Goal: Book appointment/travel/reservation

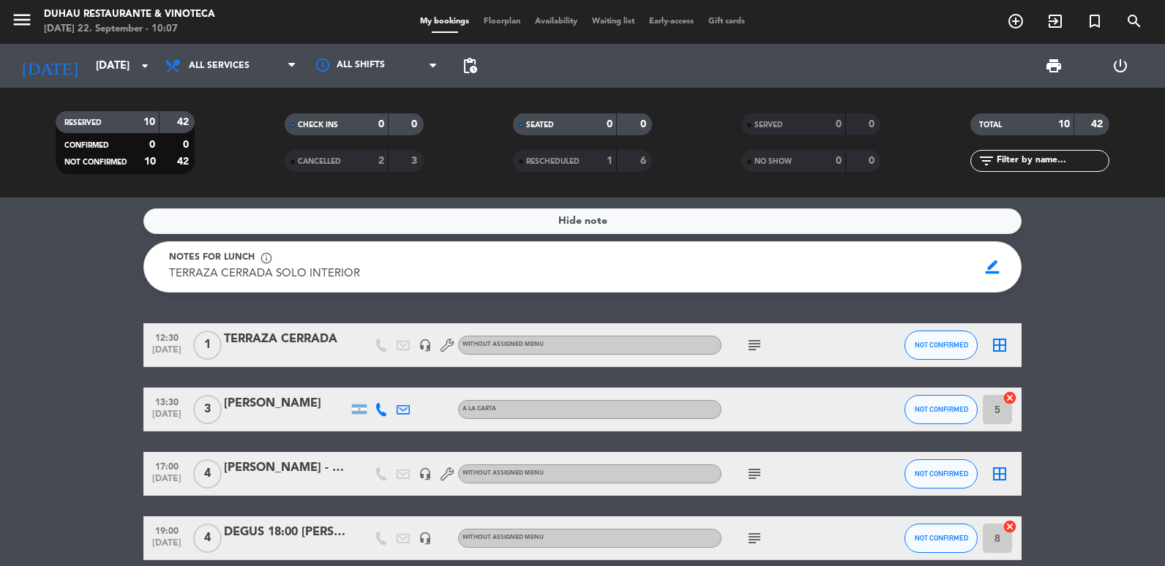
scroll to position [146, 0]
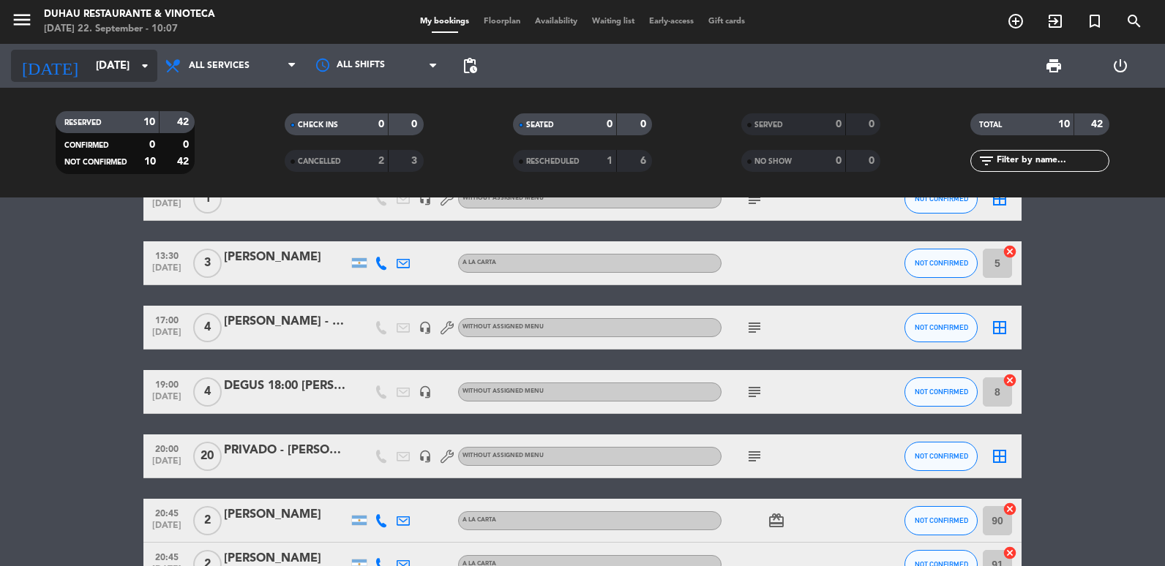
click at [106, 75] on input "[DATE]" at bounding box center [159, 66] width 140 height 27
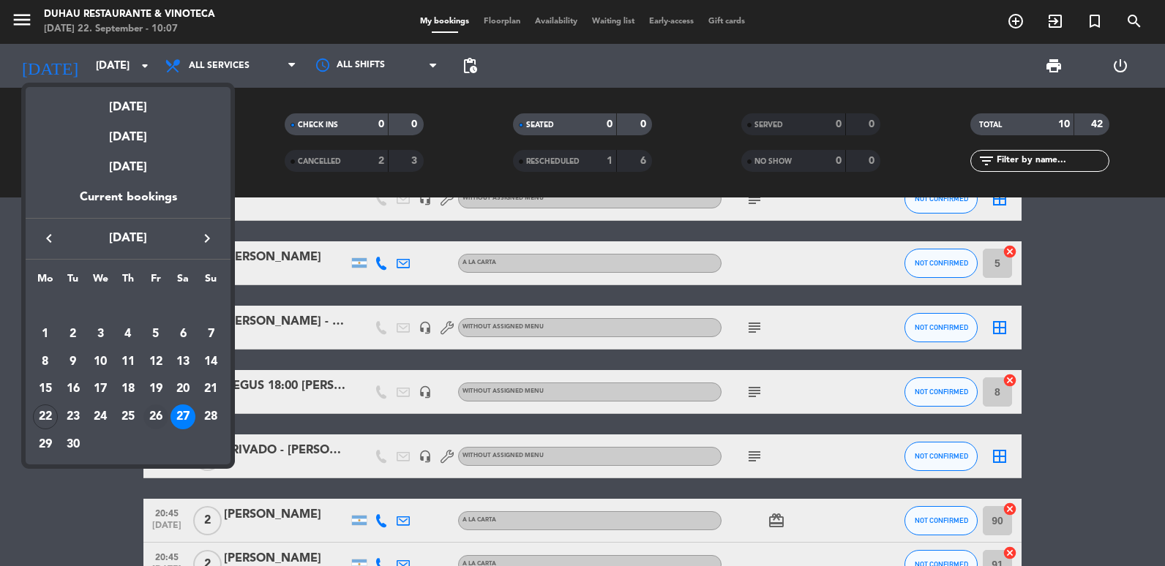
click at [153, 419] on div "26" at bounding box center [155, 417] width 25 height 25
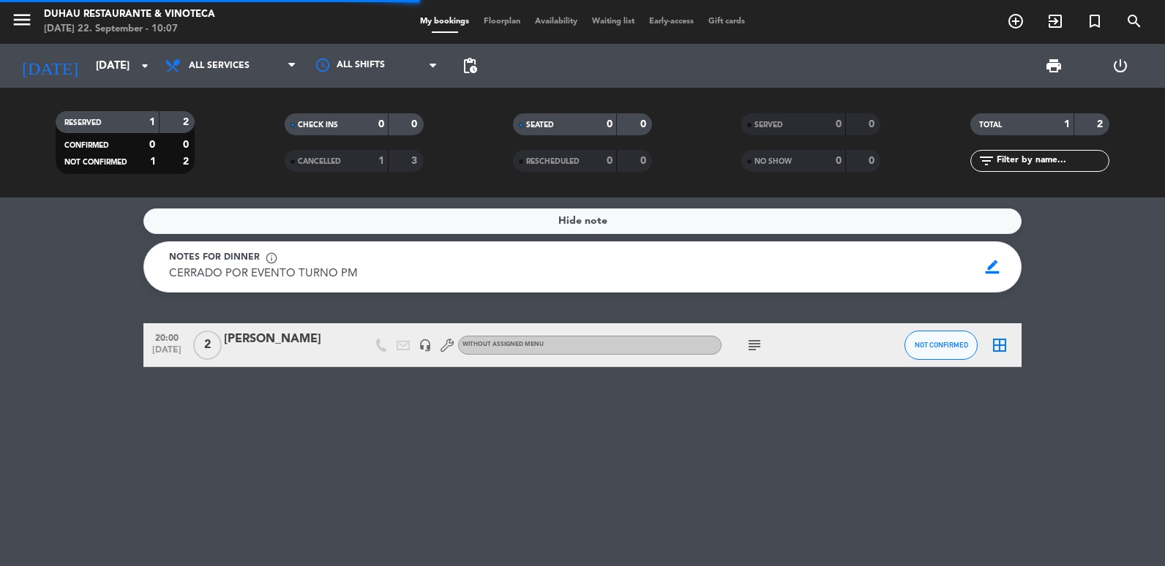
scroll to position [0, 0]
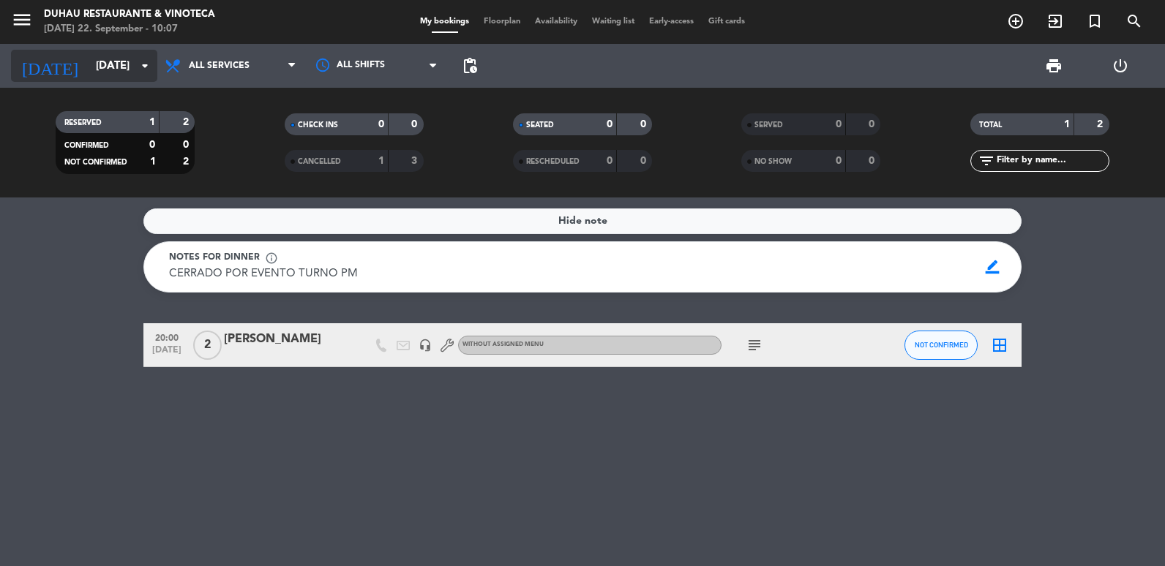
click at [125, 77] on input "[DATE]" at bounding box center [159, 66] width 140 height 27
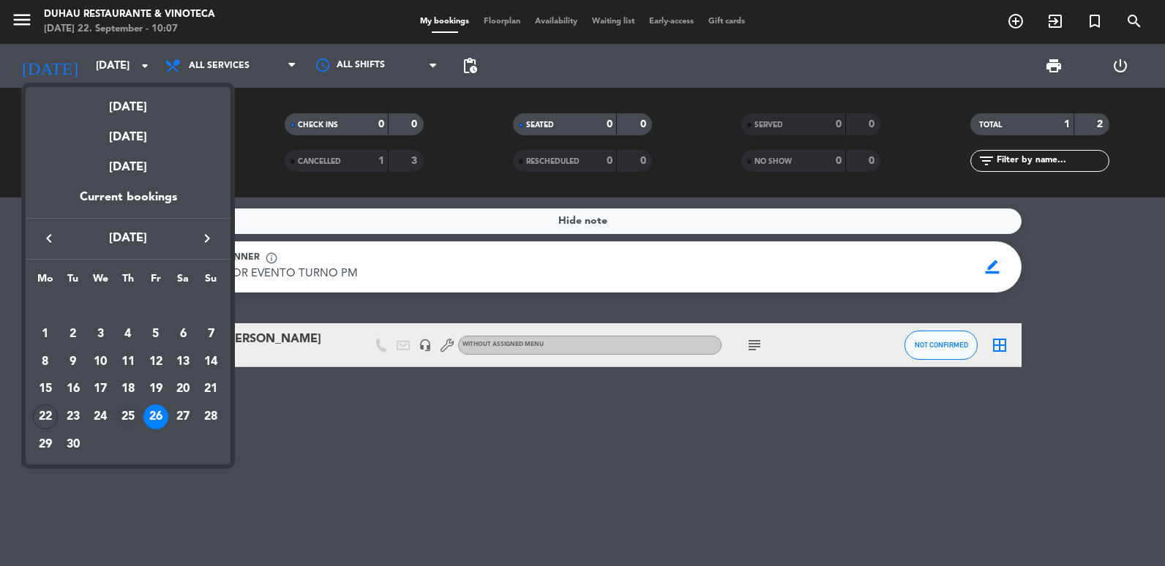
click at [122, 418] on div "25" at bounding box center [128, 417] width 25 height 25
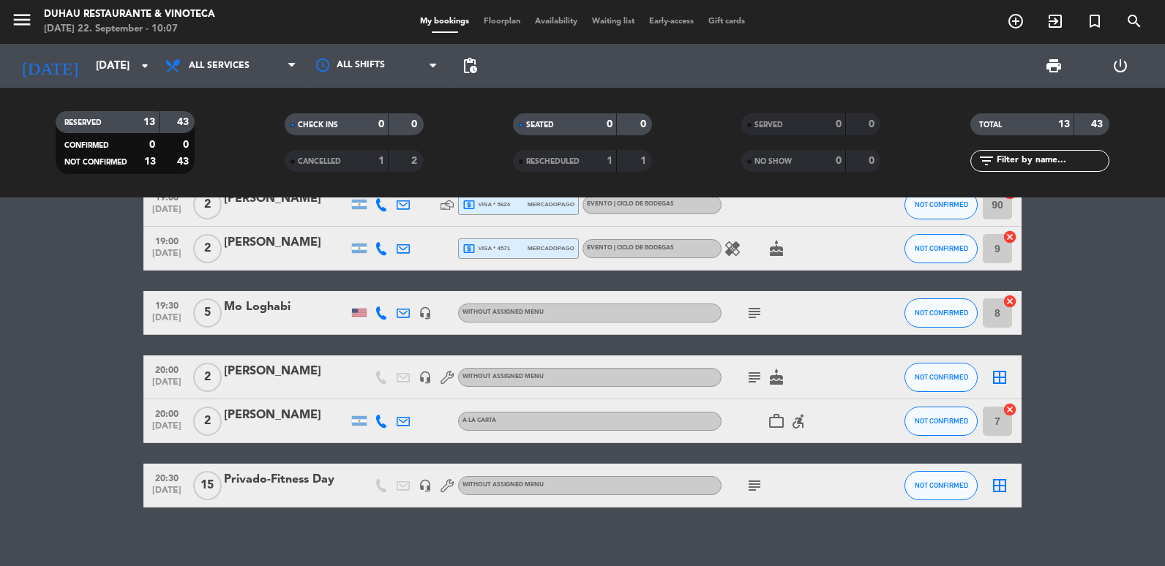
scroll to position [503, 0]
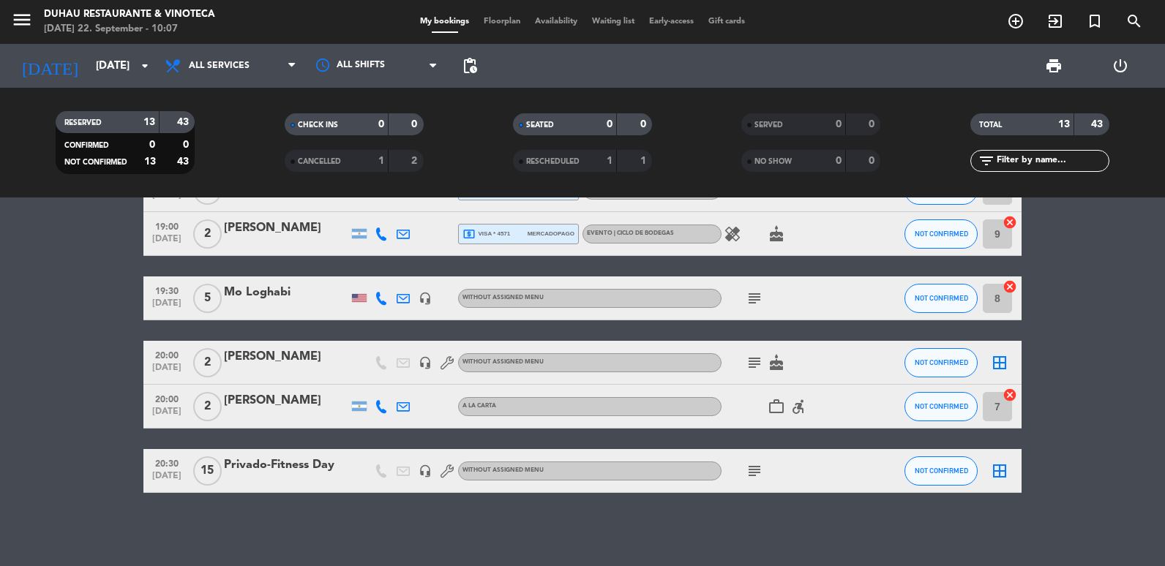
click at [753, 475] on icon "subject" at bounding box center [755, 471] width 18 height 18
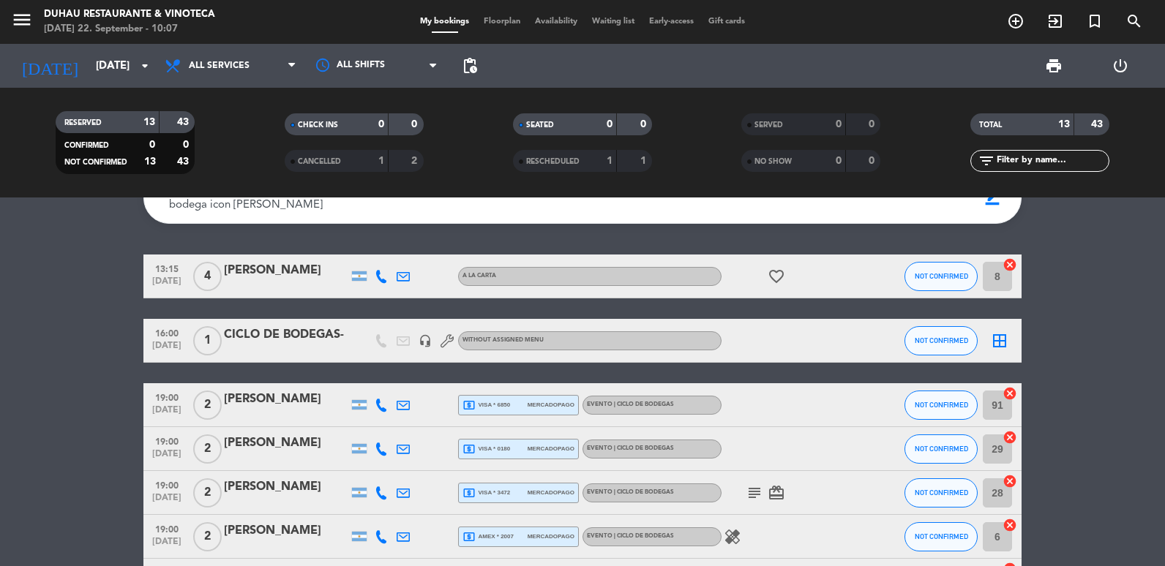
scroll to position [0, 0]
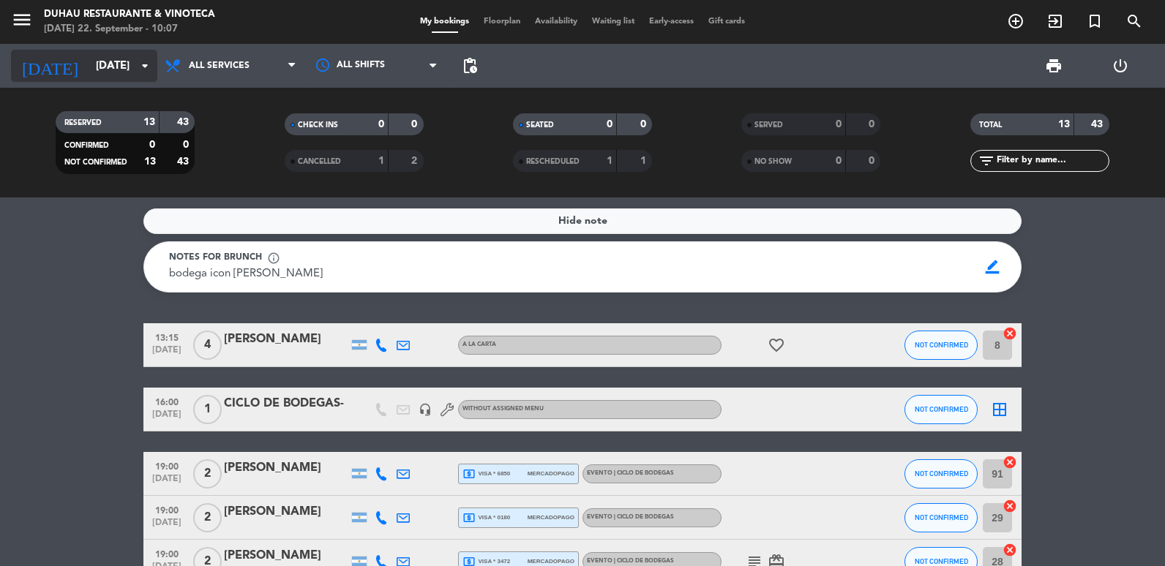
click at [89, 75] on input "[DATE]" at bounding box center [159, 66] width 140 height 27
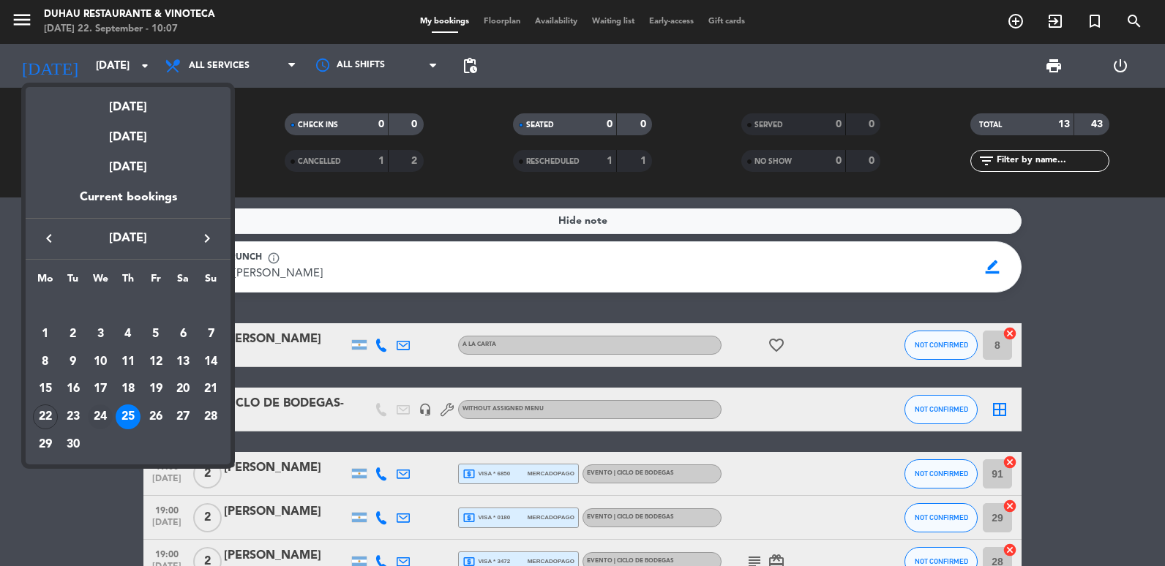
click at [99, 410] on div "24" at bounding box center [100, 417] width 25 height 25
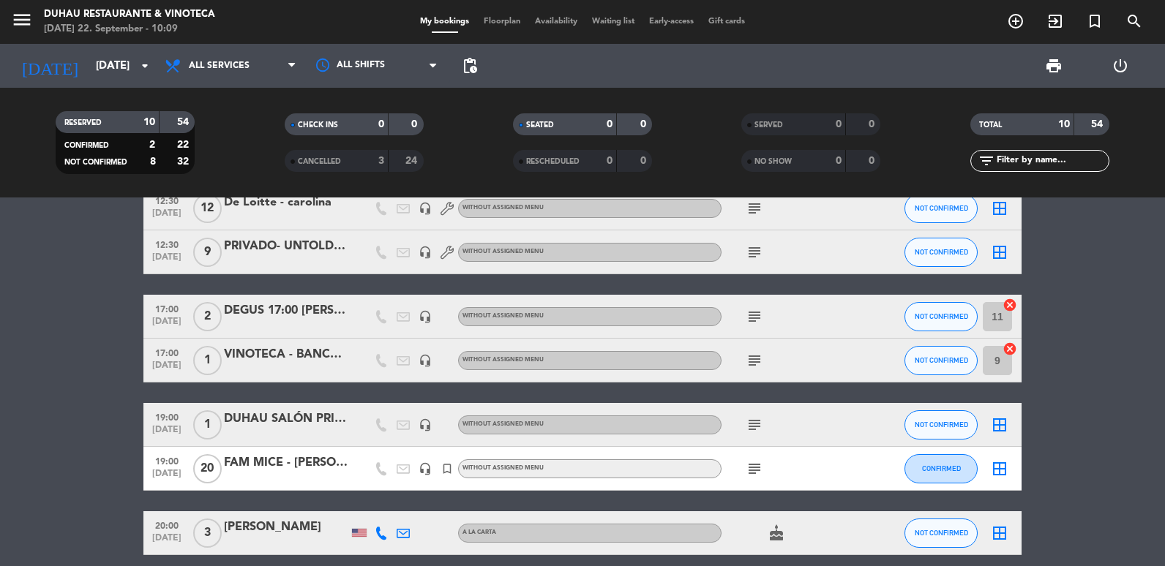
scroll to position [73, 0]
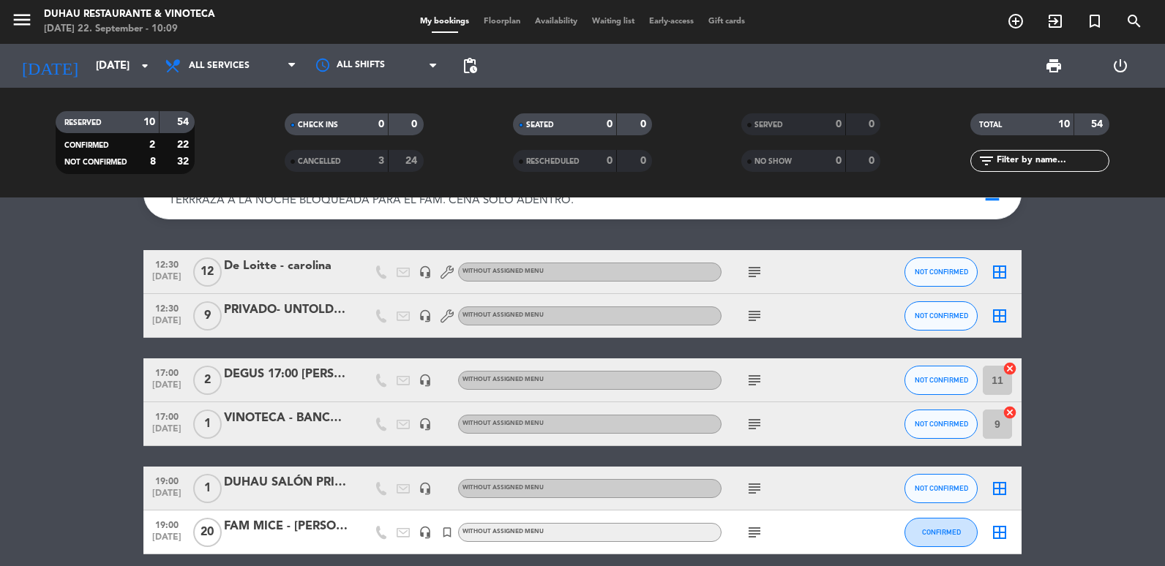
click at [747, 538] on icon "subject" at bounding box center [755, 533] width 18 height 18
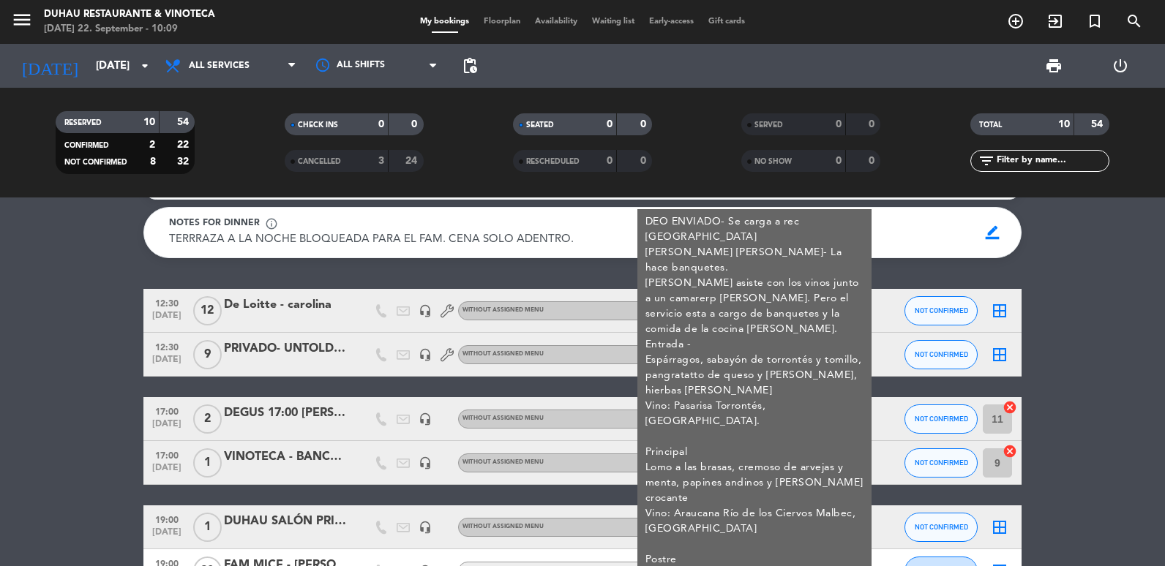
scroll to position [0, 0]
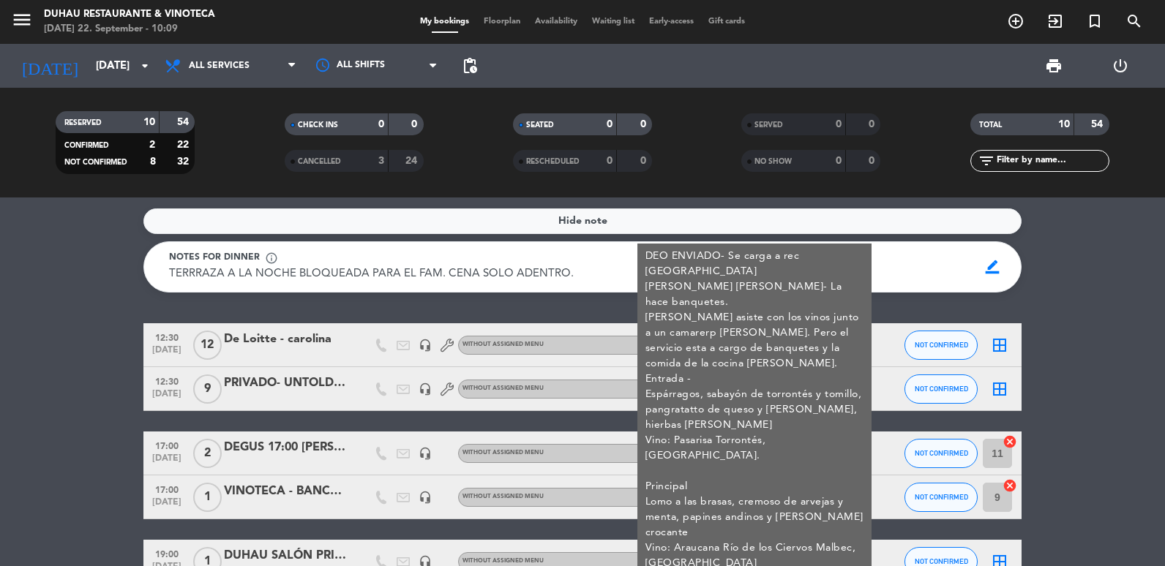
click at [0, 408] on html "close × Duhau Restaurante & Vinoteca × chrome_reader_mode List of Reservations …" at bounding box center [582, 283] width 1165 height 566
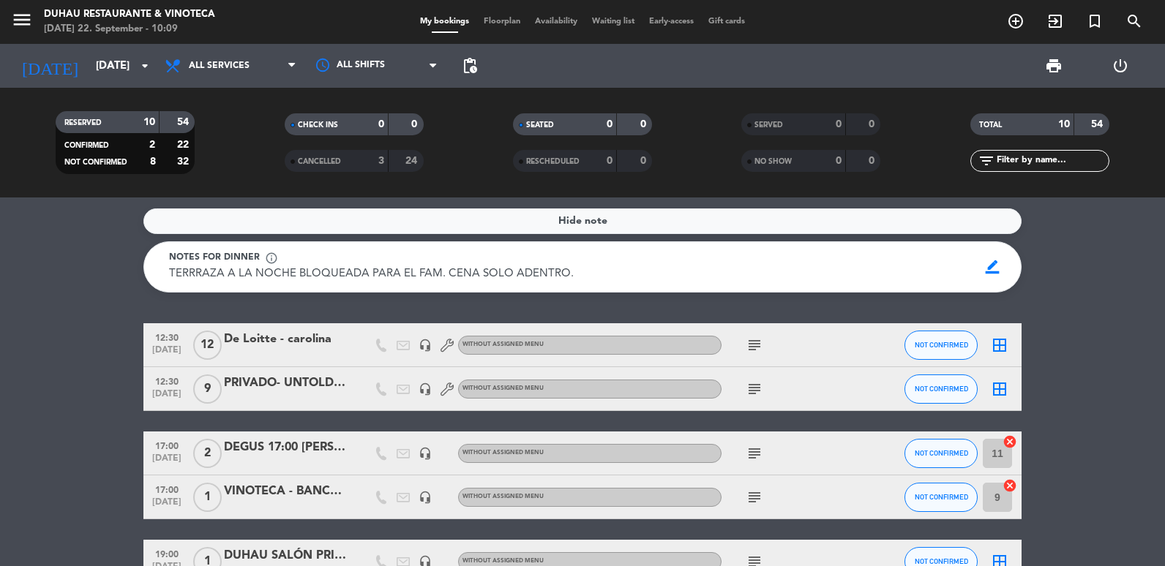
click at [0, 408] on html "close × Duhau Restaurante & Vinoteca × chrome_reader_mode List of Reservations …" at bounding box center [582, 283] width 1165 height 566
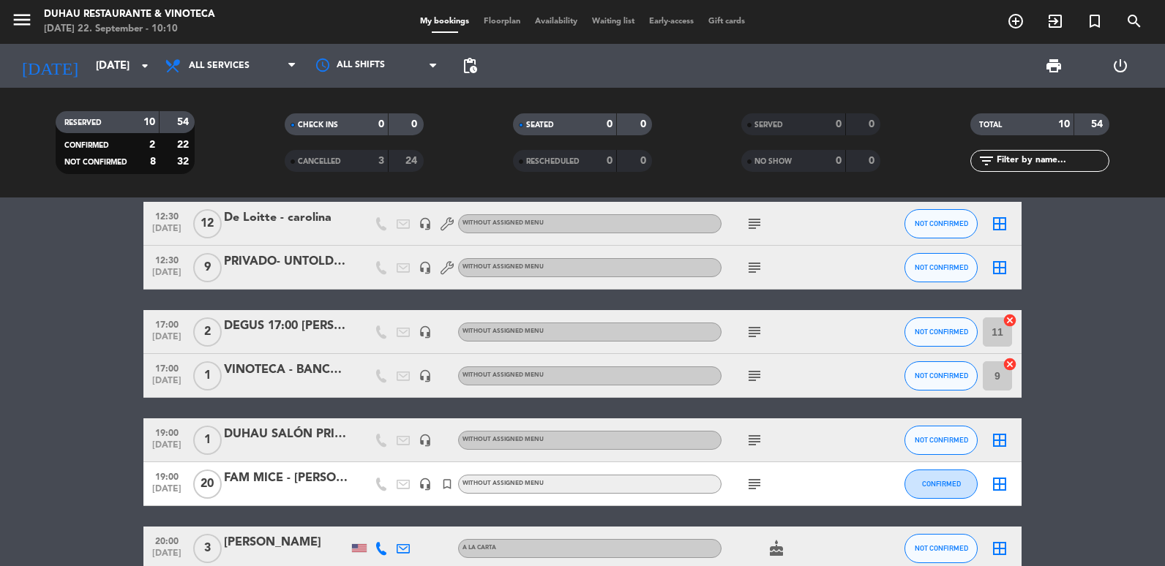
scroll to position [146, 0]
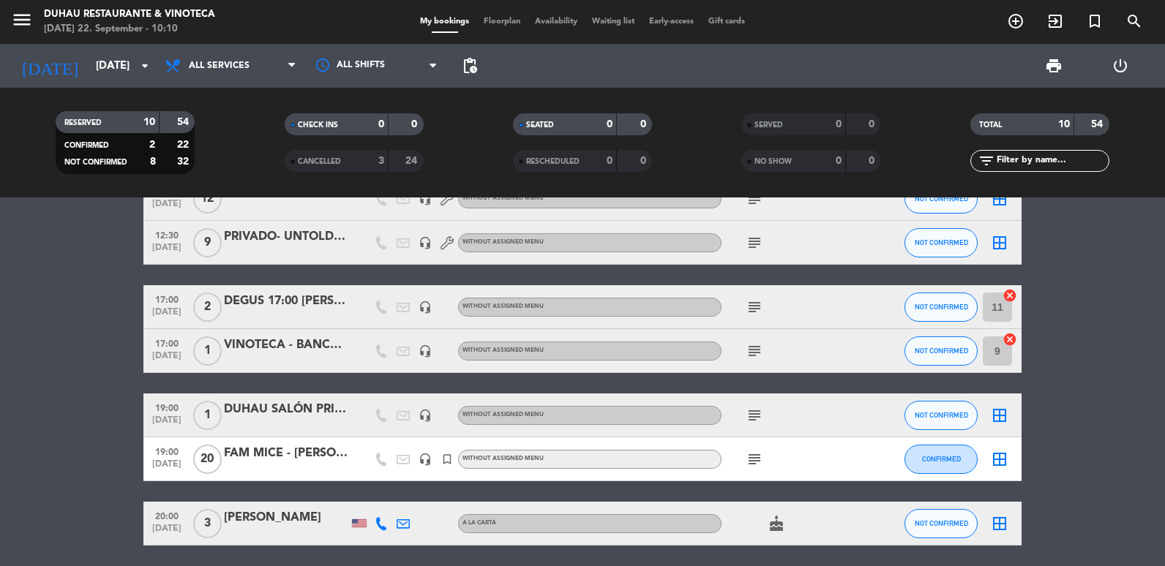
click at [755, 356] on icon "subject" at bounding box center [755, 351] width 18 height 18
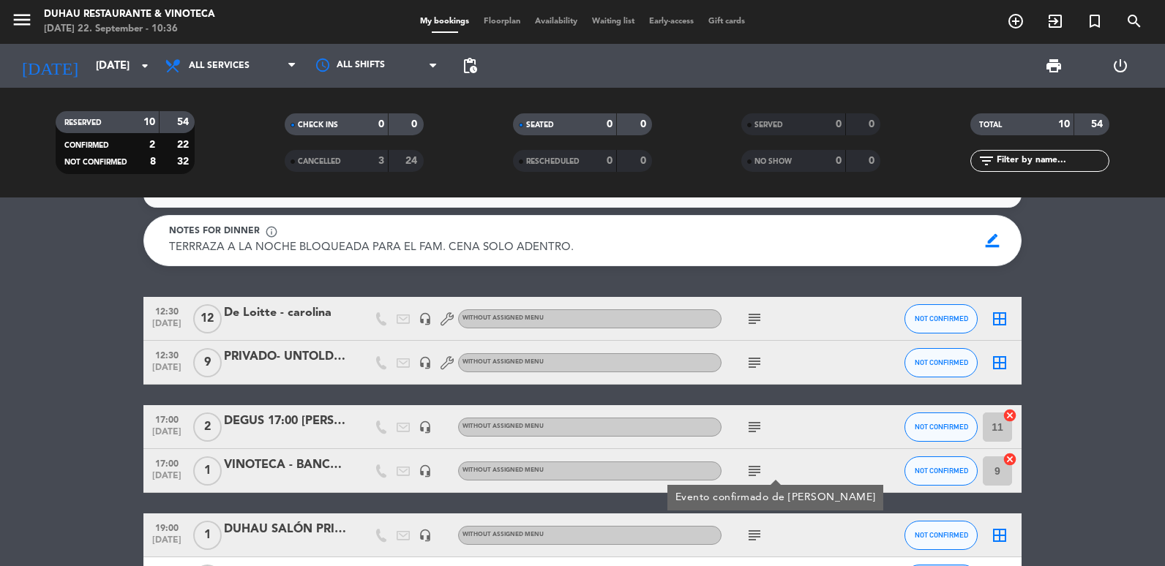
scroll to position [0, 0]
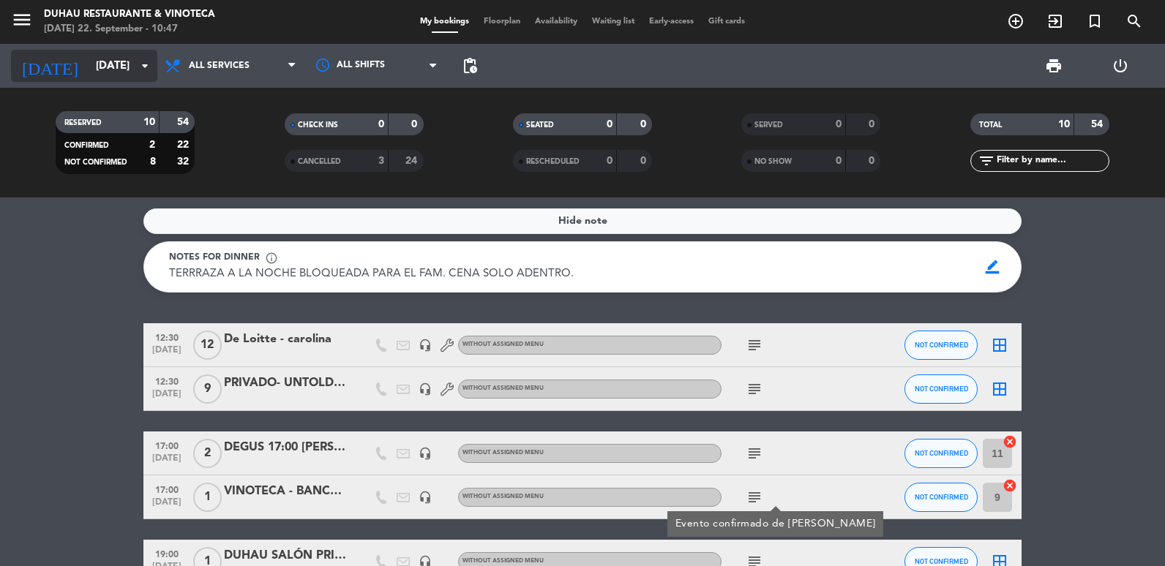
click at [89, 65] on input "[DATE]" at bounding box center [159, 66] width 140 height 27
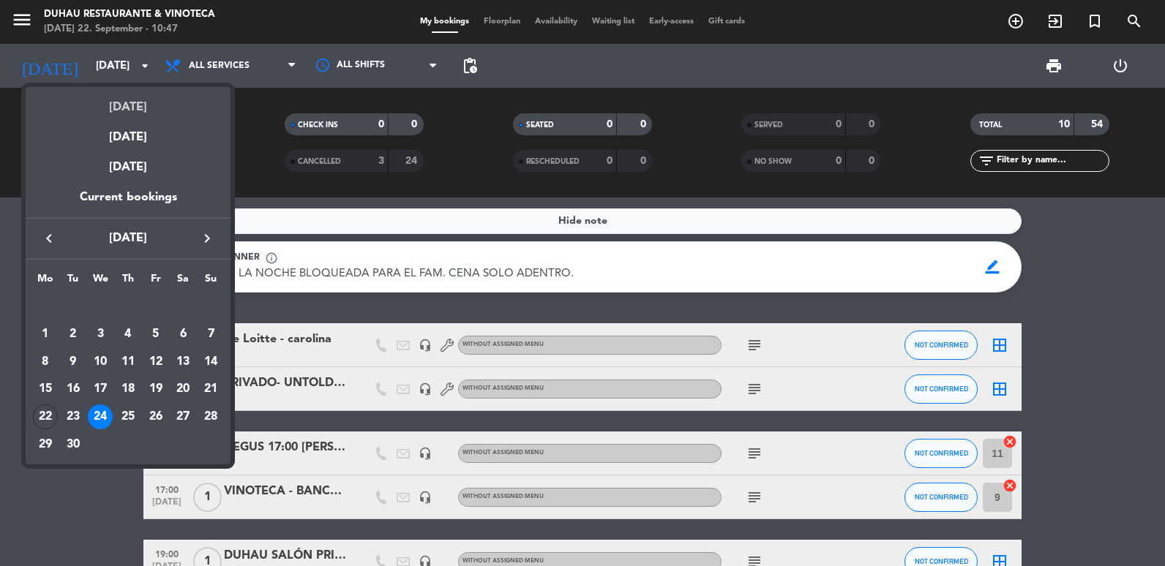
click at [86, 99] on div "[DATE]" at bounding box center [128, 102] width 205 height 30
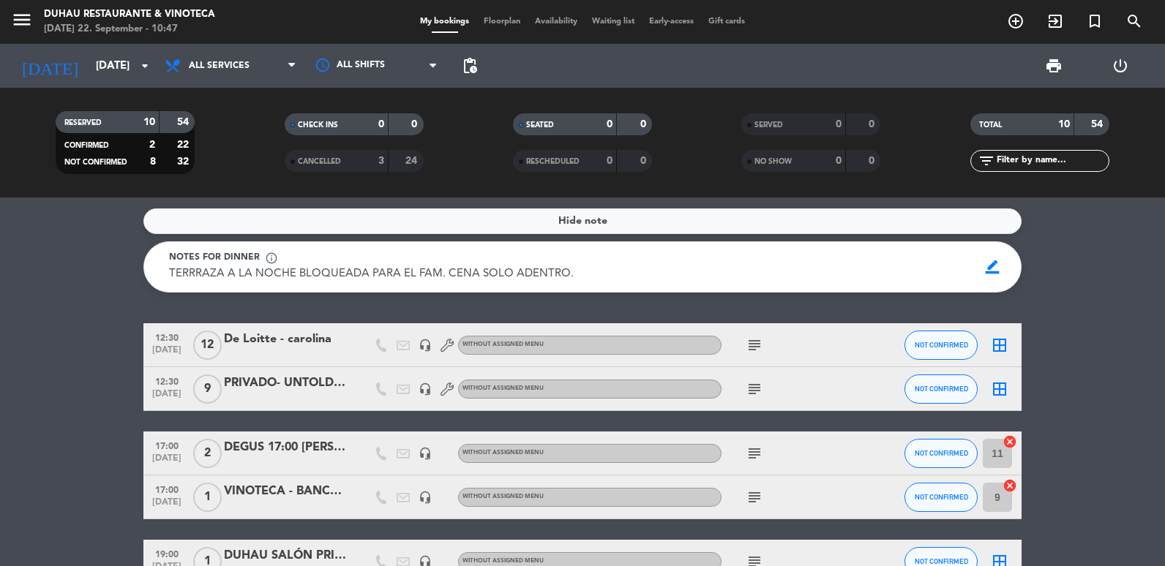
type input "[DATE]"
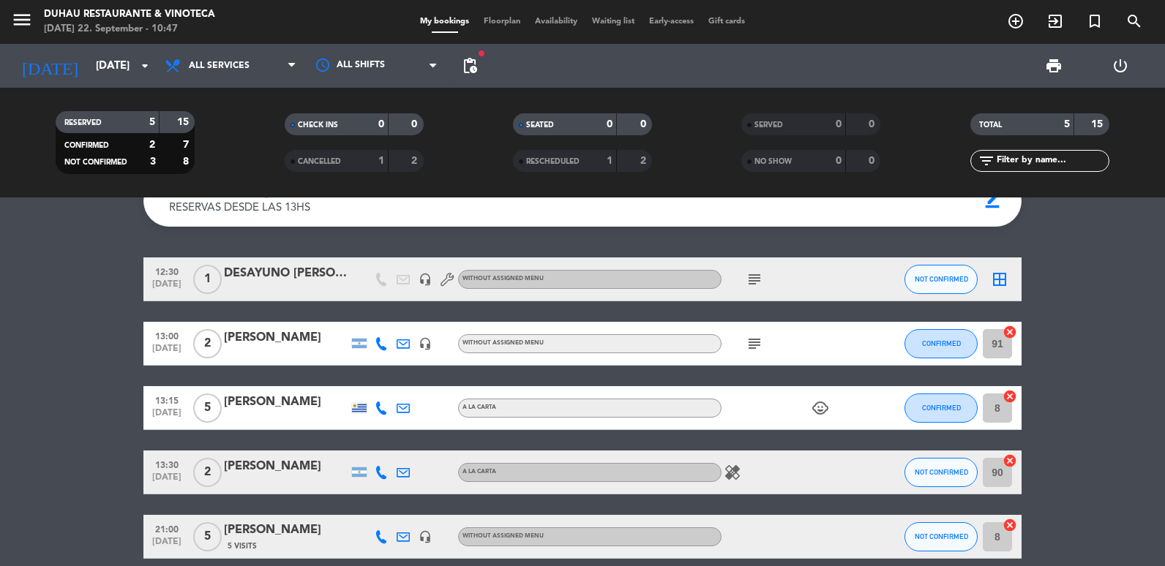
scroll to position [132, 0]
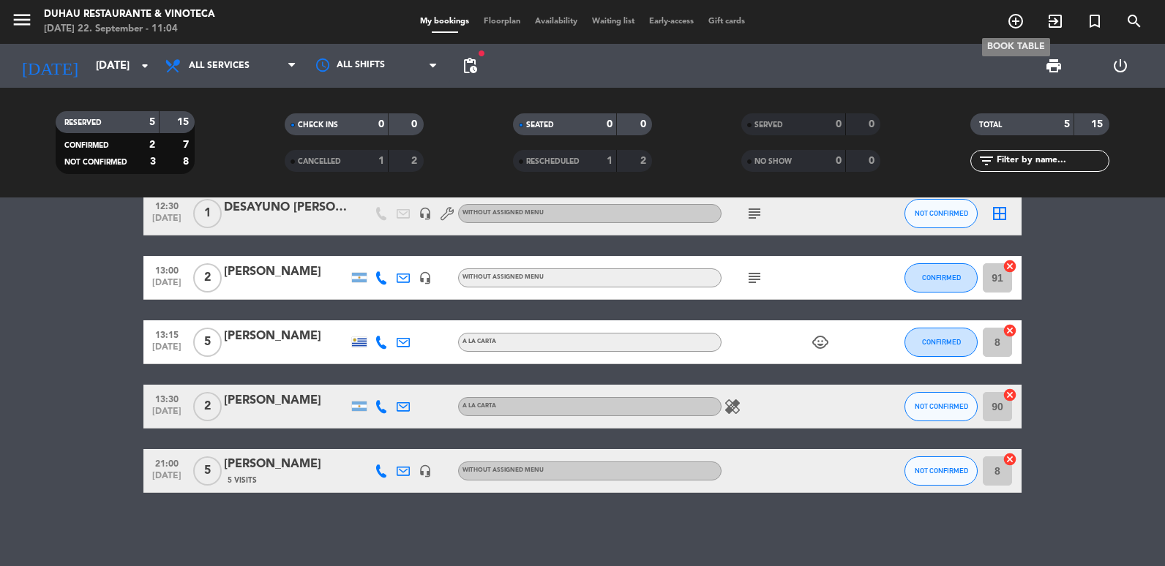
click at [1005, 34] on span "add_circle_outline" at bounding box center [1016, 21] width 40 height 25
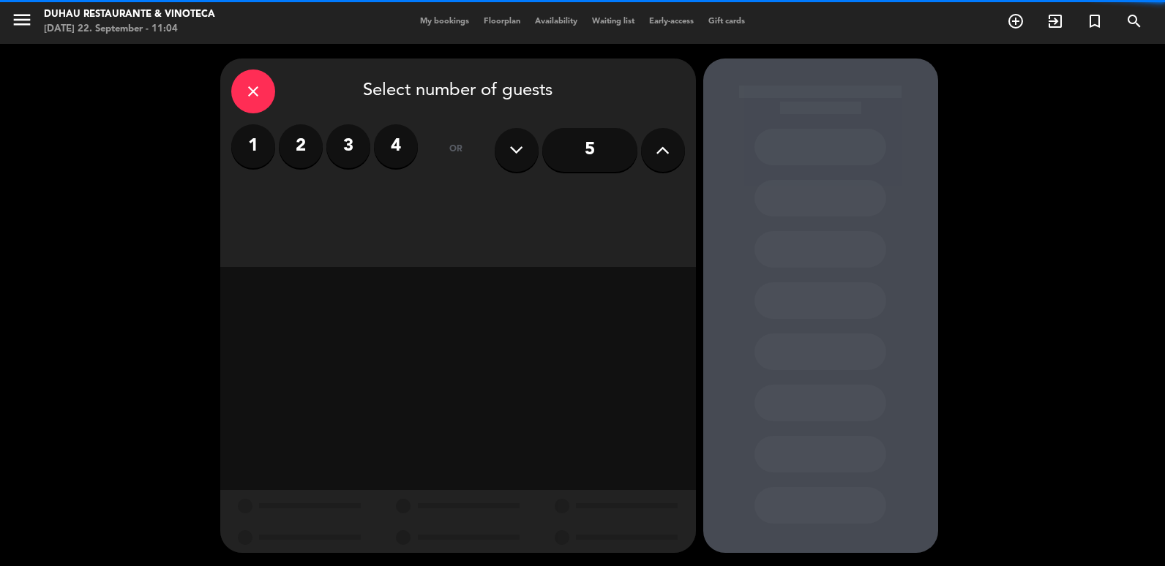
click at [669, 159] on icon at bounding box center [663, 150] width 14 height 22
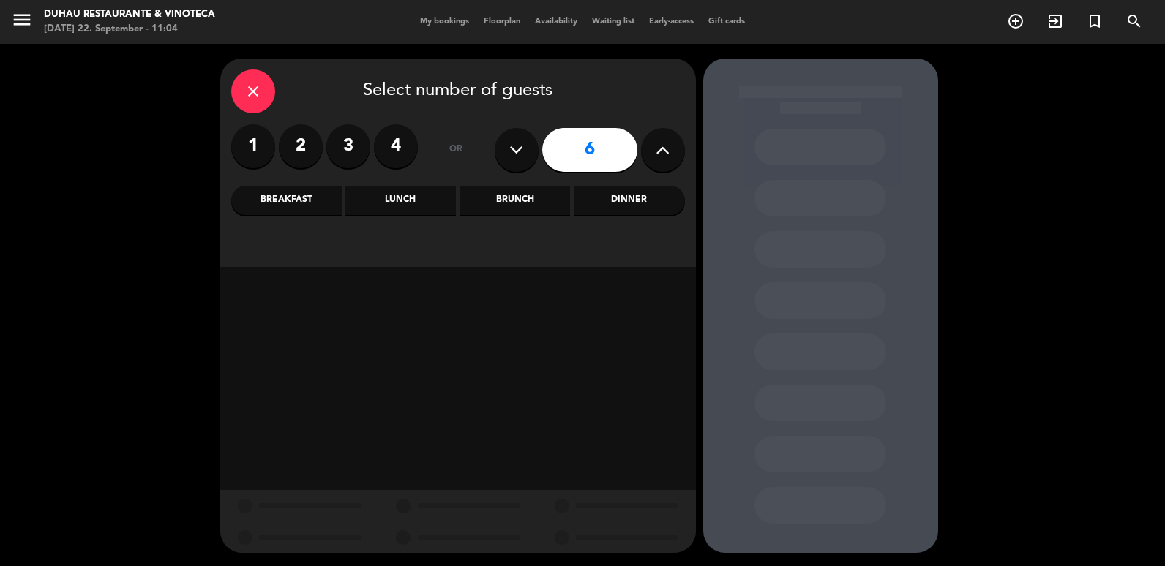
click at [669, 159] on icon at bounding box center [663, 150] width 14 height 22
type input "9"
click at [627, 195] on div "Dinner" at bounding box center [629, 200] width 110 height 29
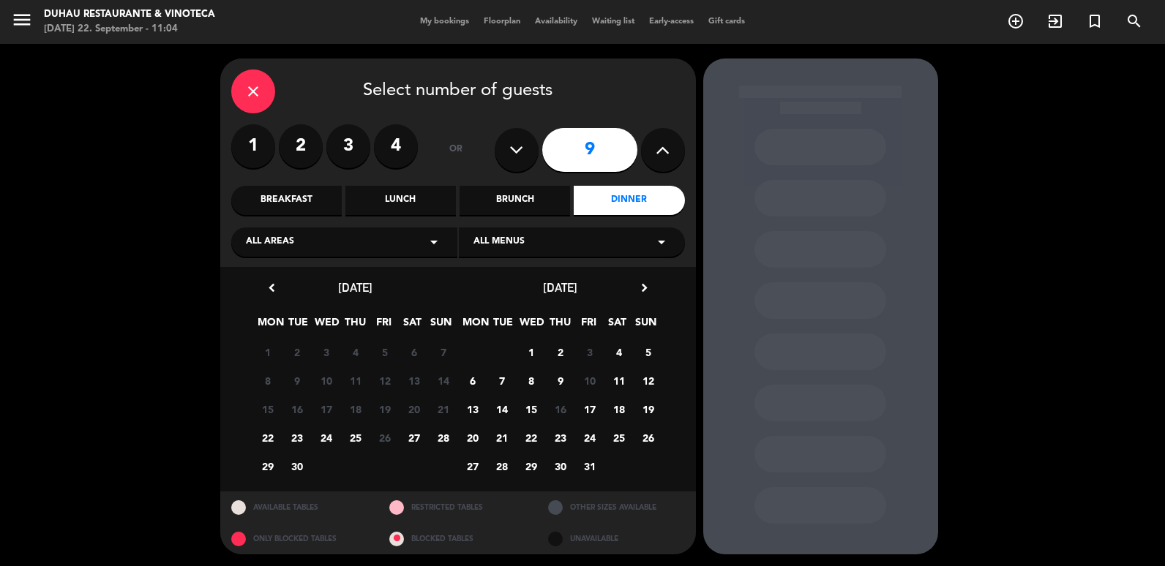
click at [330, 432] on span "24" at bounding box center [326, 438] width 24 height 24
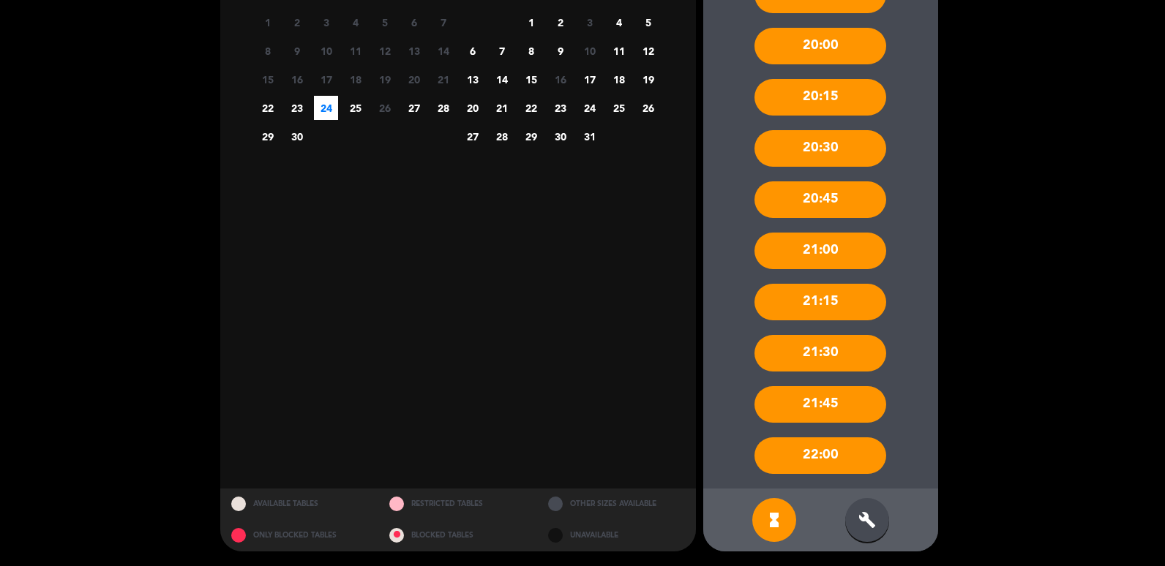
click at [878, 528] on div "build" at bounding box center [867, 520] width 44 height 44
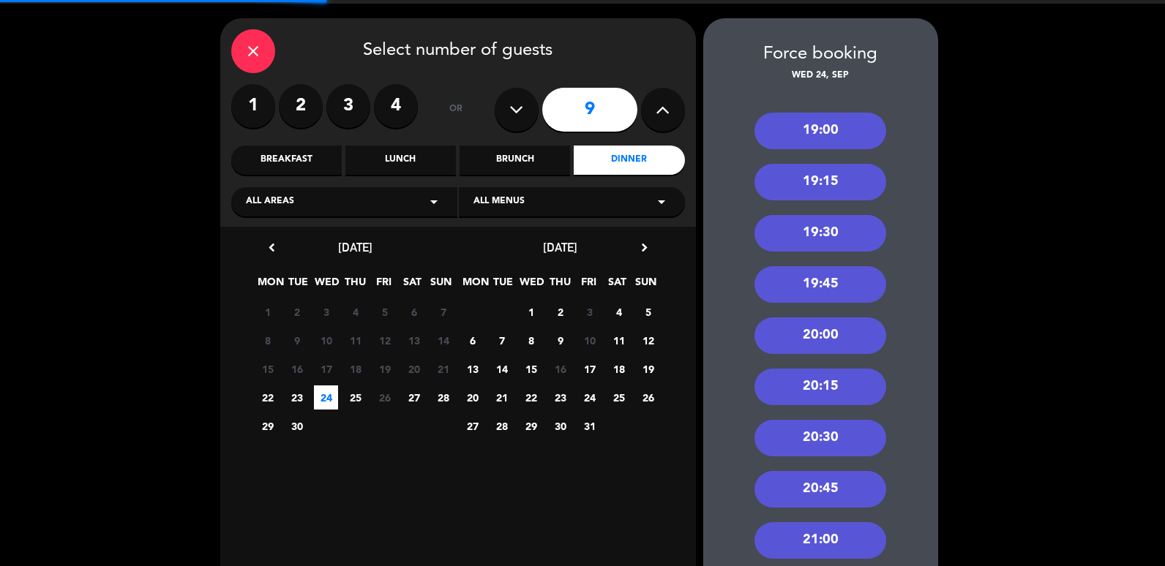
scroll to position [37, 0]
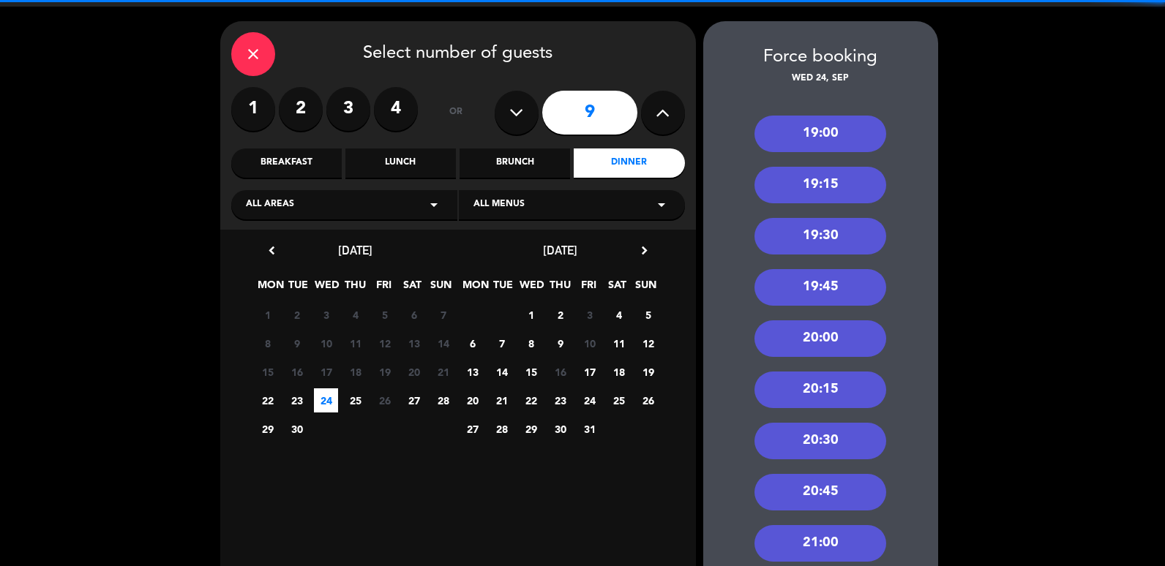
click at [844, 137] on div "19:00" at bounding box center [820, 134] width 132 height 37
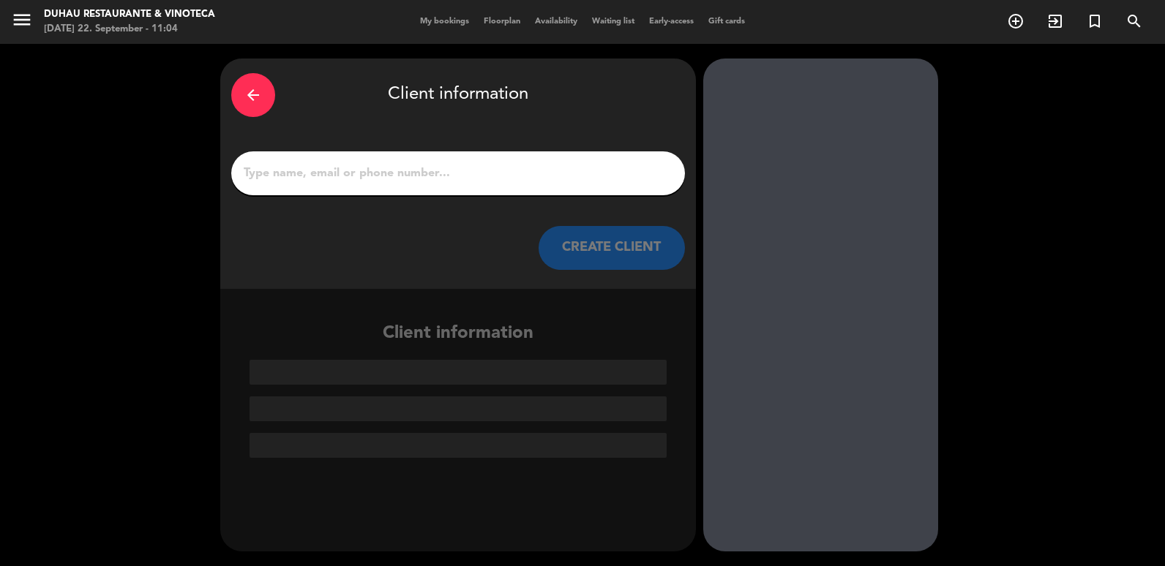
click at [438, 186] on div at bounding box center [458, 173] width 454 height 44
click at [442, 175] on input "1" at bounding box center [458, 173] width 432 height 20
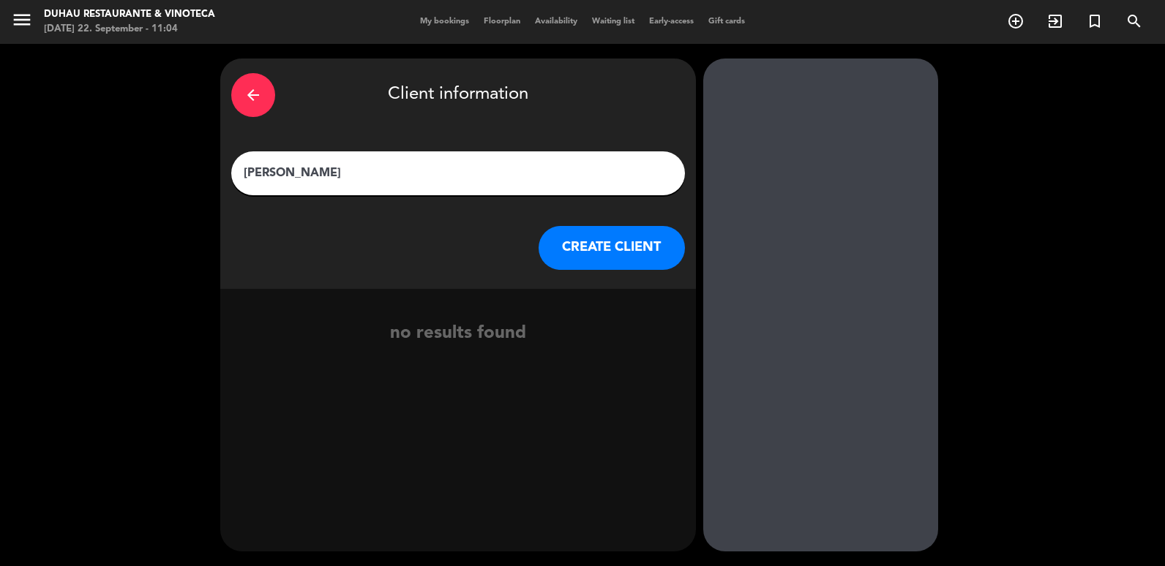
type input "[PERSON_NAME]"
click at [675, 274] on div "arrow_back Client information [PERSON_NAME] CREATE CLIENT" at bounding box center [458, 174] width 476 height 230
click at [629, 252] on button "CREATE CLIENT" at bounding box center [612, 248] width 146 height 44
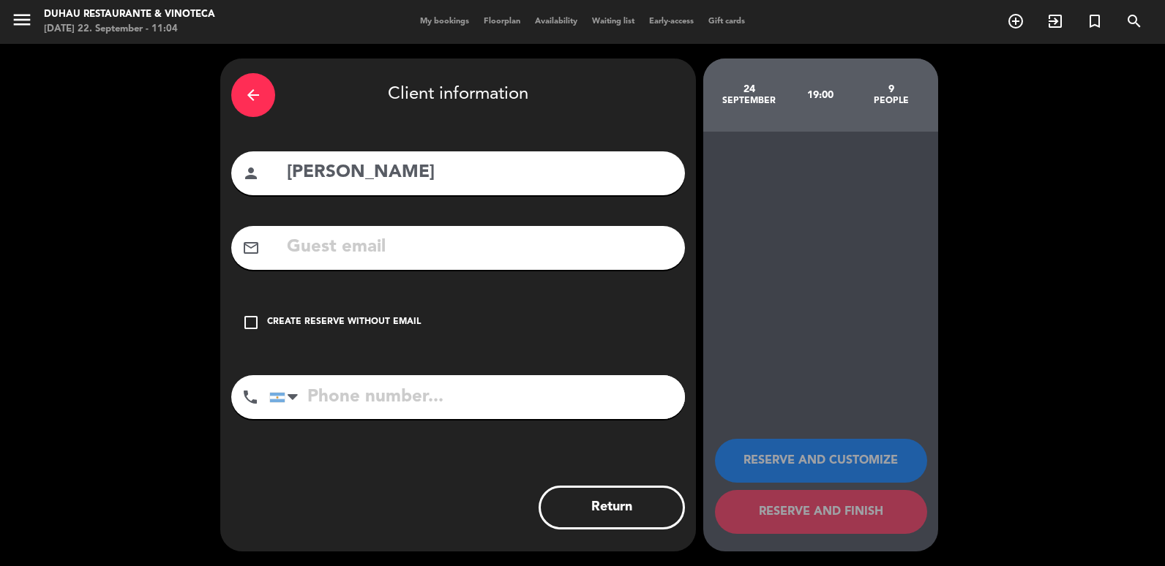
drag, startPoint x: 359, startPoint y: 328, endPoint x: 404, endPoint y: 345, distance: 48.4
click at [363, 329] on div "Create reserve without email" at bounding box center [344, 322] width 154 height 15
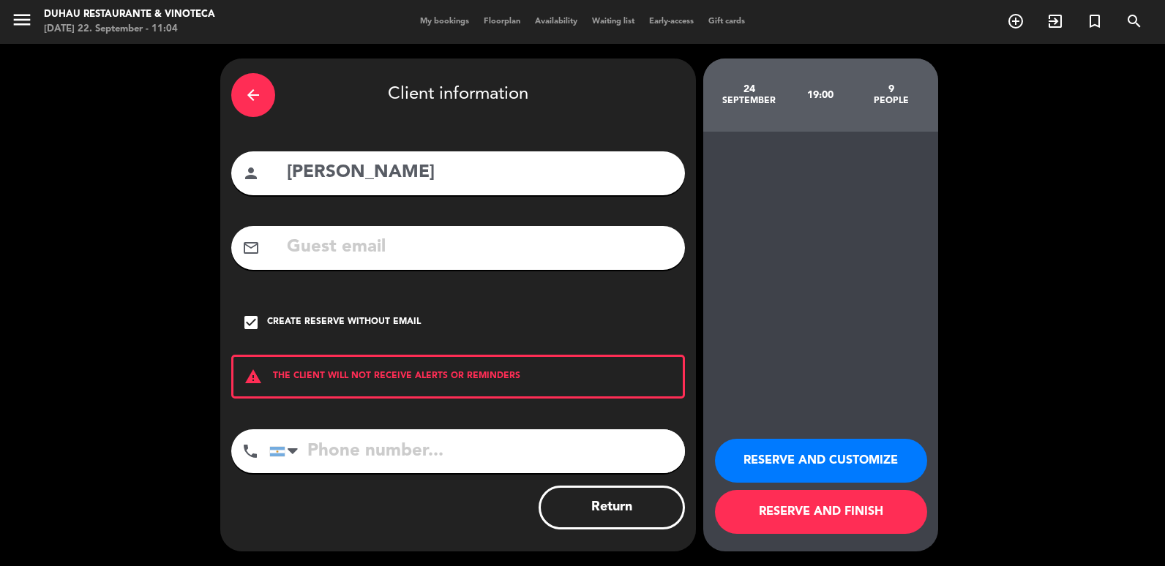
click at [768, 455] on button "RESERVE AND CUSTOMIZE" at bounding box center [821, 461] width 212 height 44
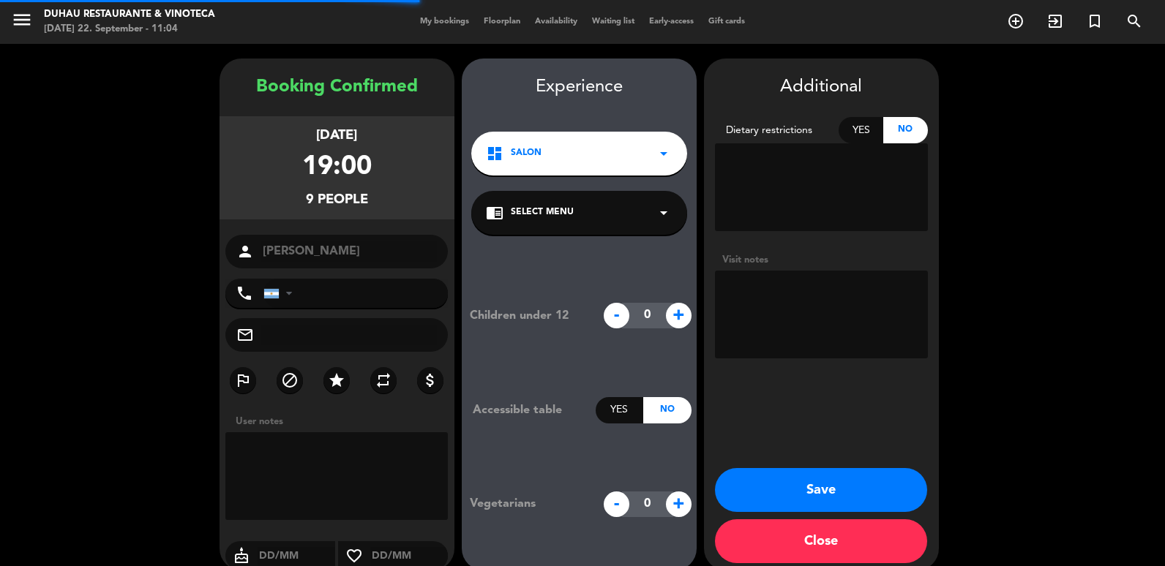
scroll to position [19, 0]
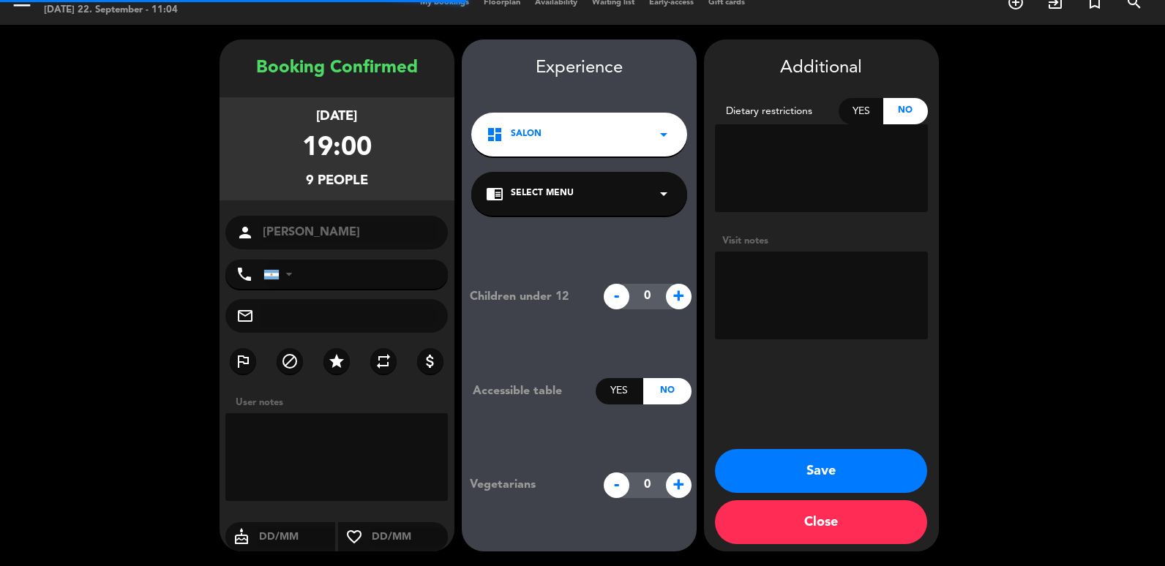
click at [817, 292] on textarea at bounding box center [821, 296] width 213 height 88
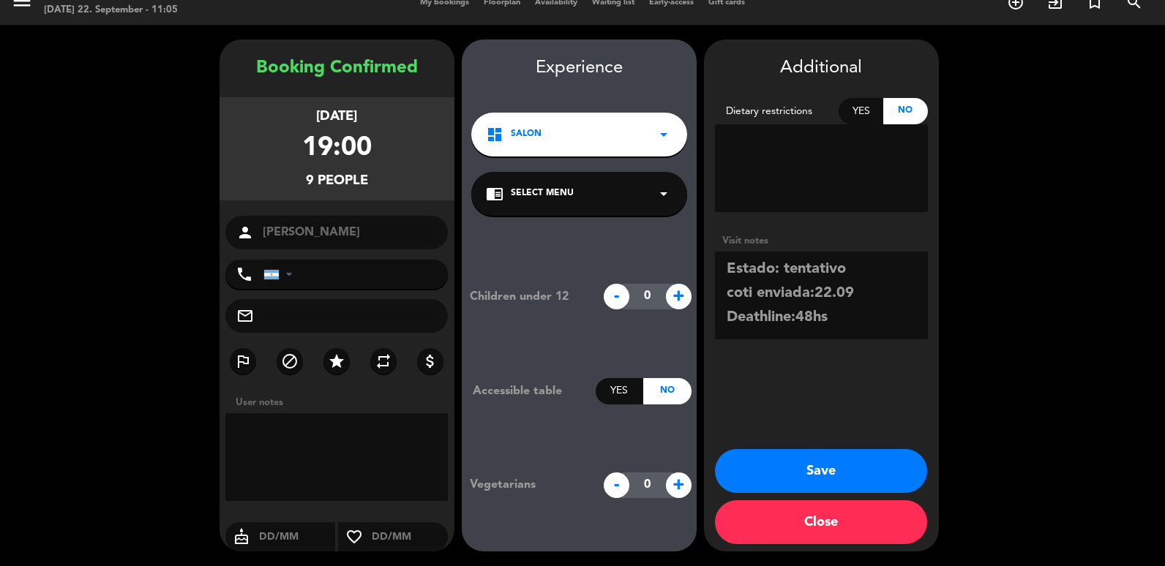
scroll to position [11, 0]
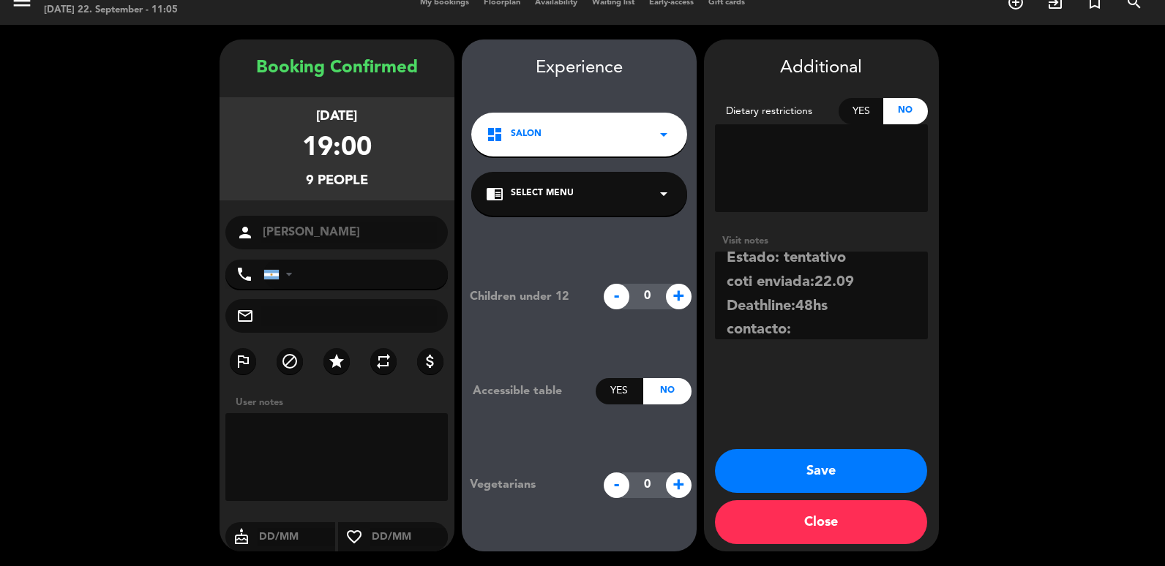
paste textarea "[EMAIL_ADDRESS][DOMAIN_NAME]"
type textarea "Estado: tentativo coti enviada:22.09 Deathline:48hs contacto:[EMAIL_ADDRESS][DO…"
click at [762, 480] on button "Save" at bounding box center [821, 471] width 212 height 44
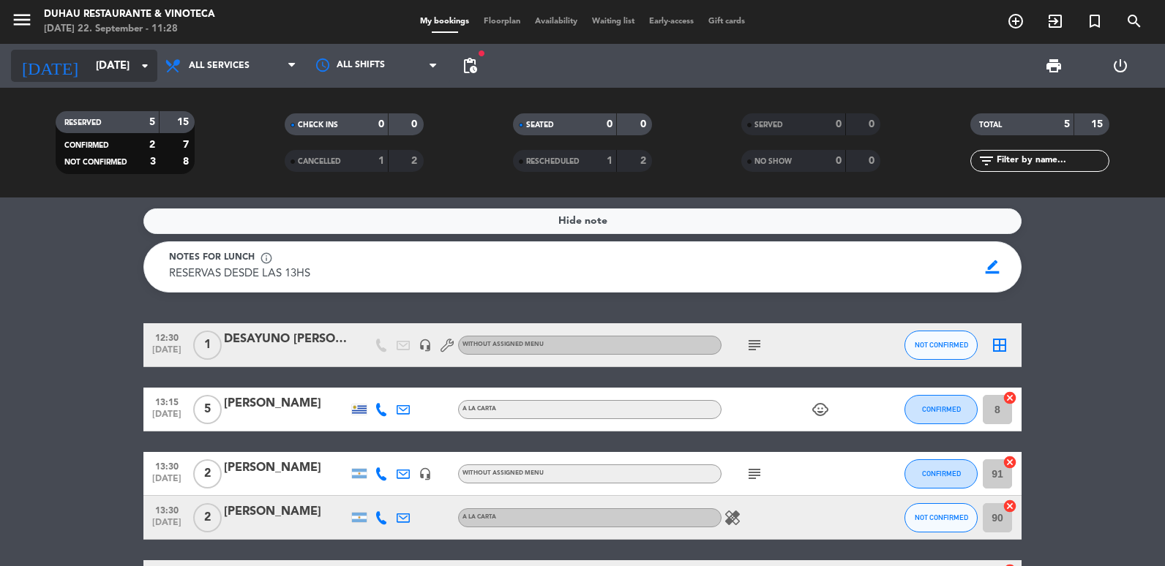
click at [94, 70] on input "[DATE]" at bounding box center [159, 66] width 140 height 27
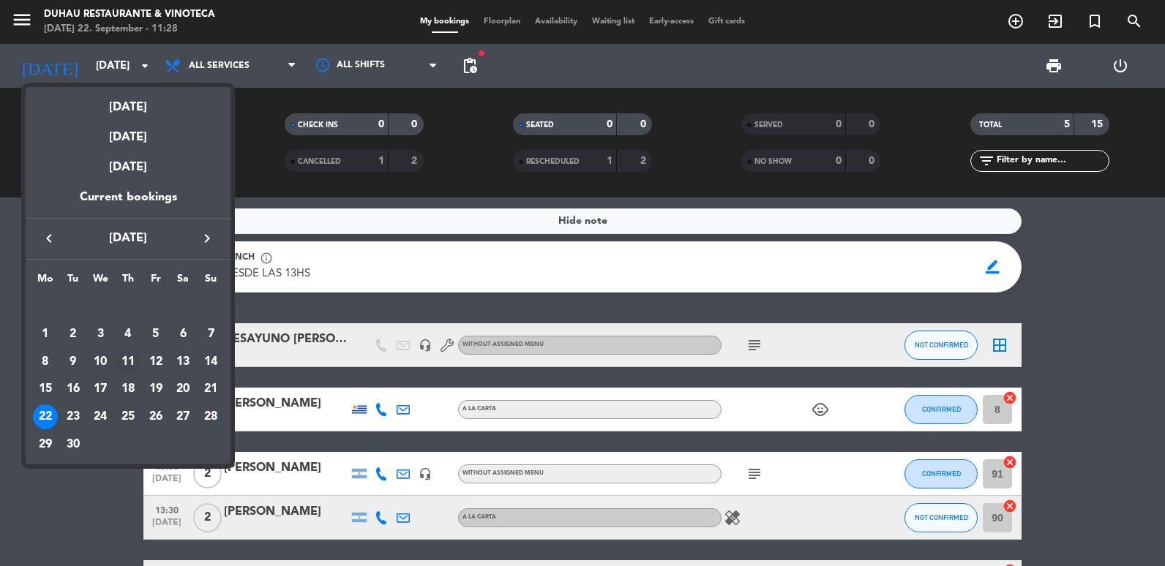
click at [127, 369] on div "11" at bounding box center [128, 362] width 25 height 25
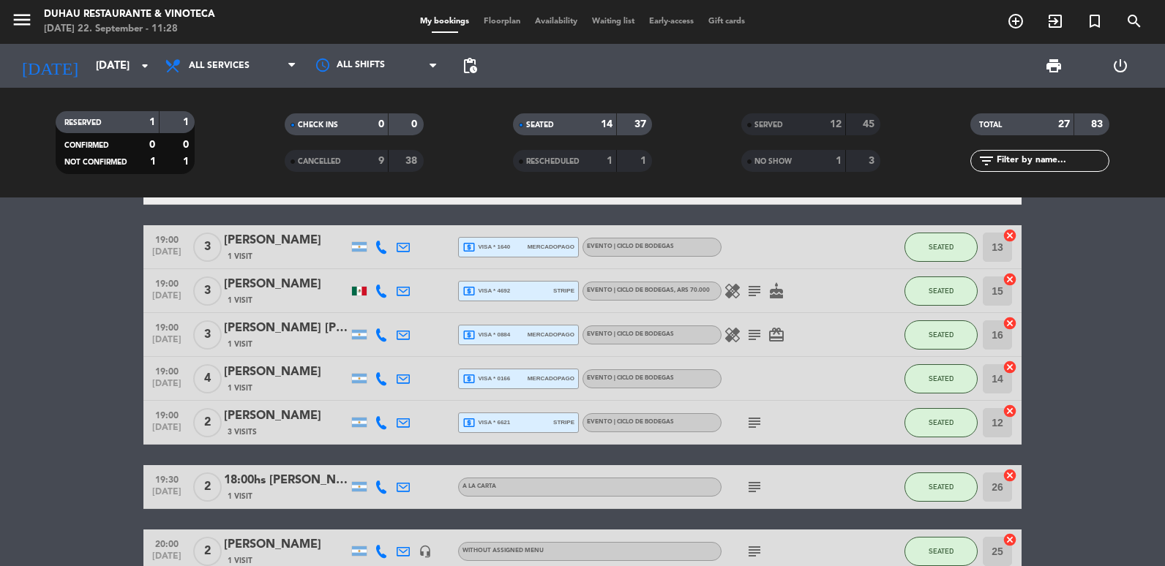
scroll to position [73, 0]
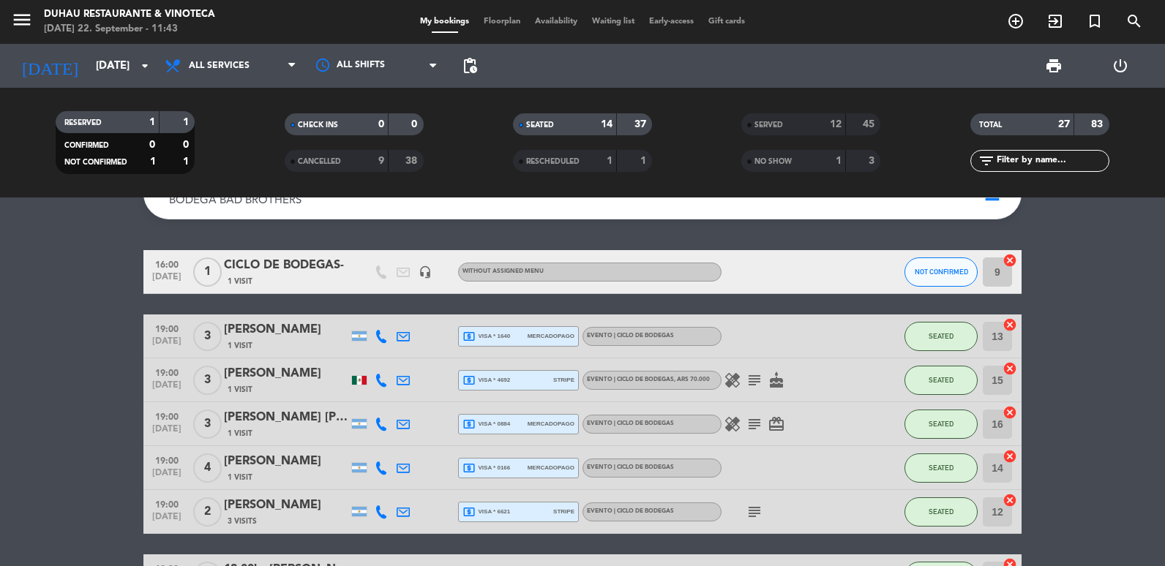
click at [74, 86] on div "[DATE] [DATE] arrow_drop_down" at bounding box center [84, 66] width 146 height 44
click at [93, 62] on input "[DATE]" at bounding box center [159, 66] width 140 height 27
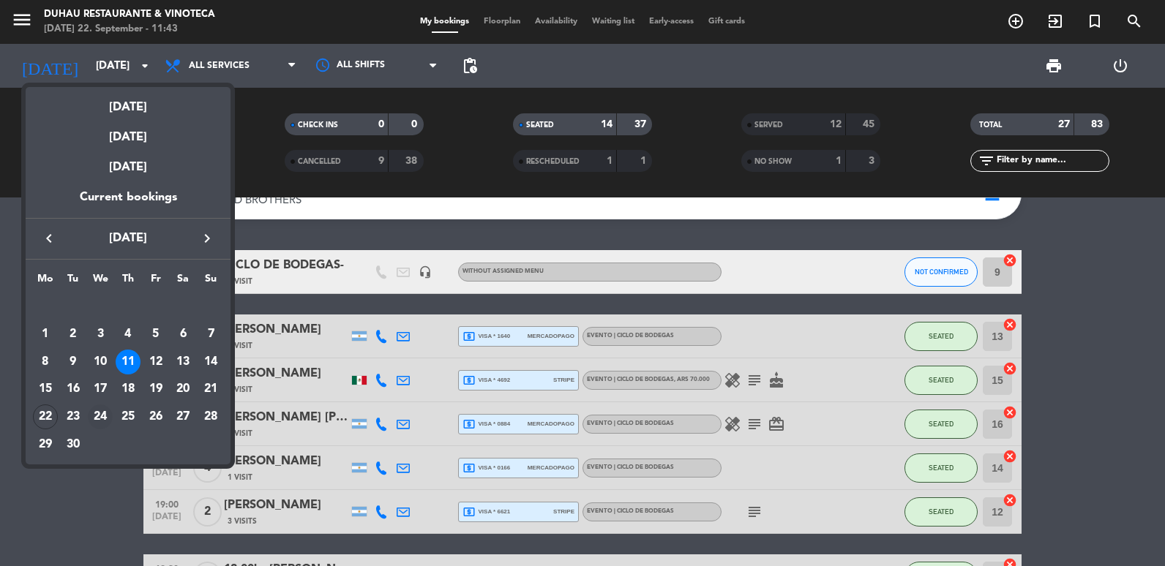
click at [105, 423] on div "24" at bounding box center [100, 417] width 25 height 25
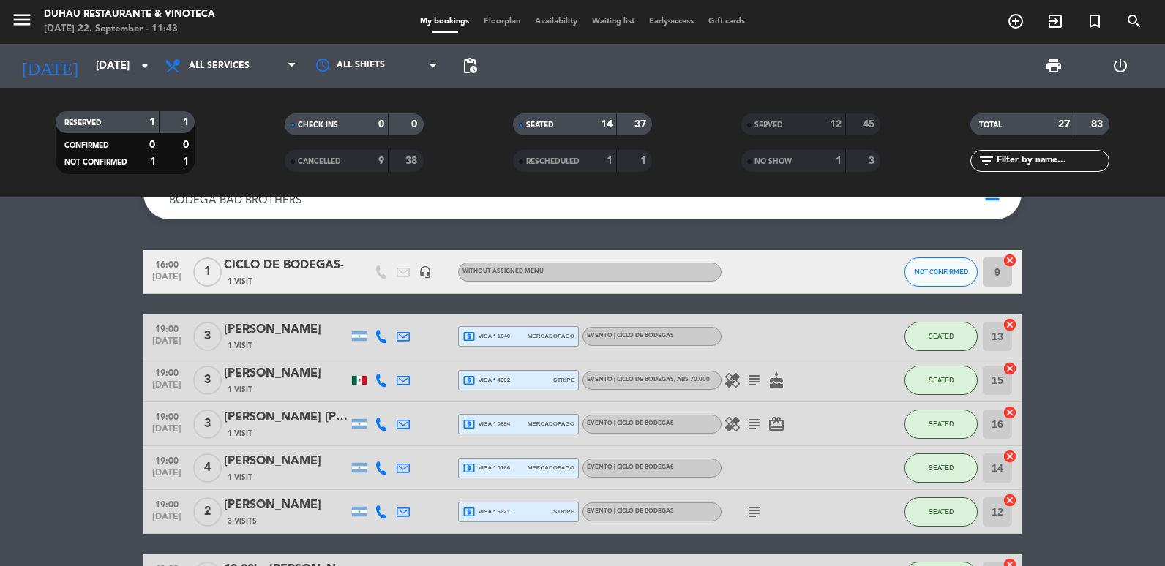
type input "[DATE]"
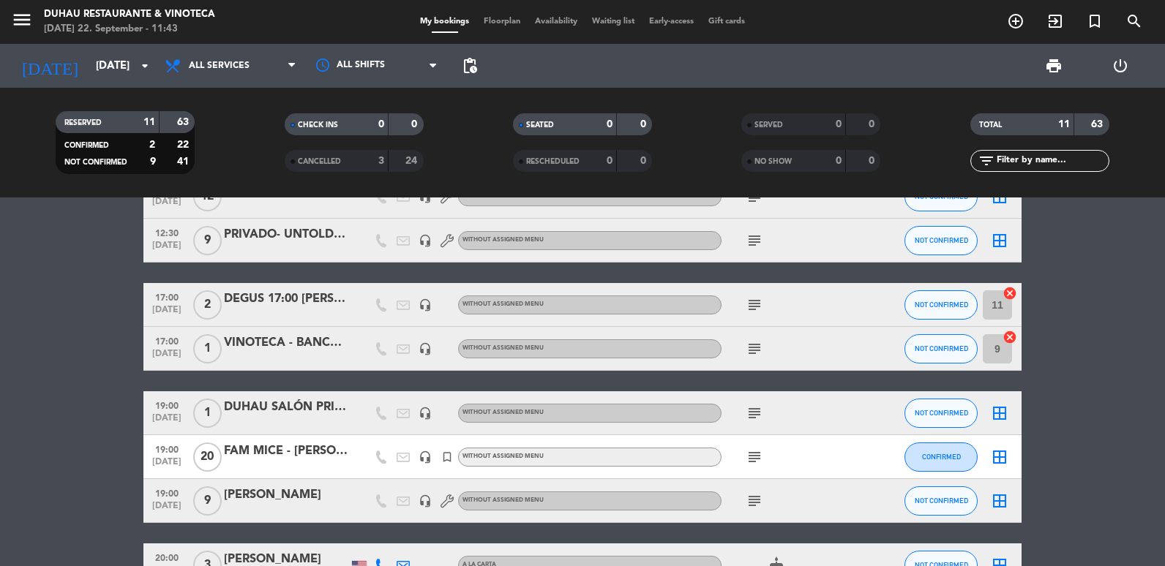
click at [749, 501] on icon "subject" at bounding box center [755, 501] width 18 height 18
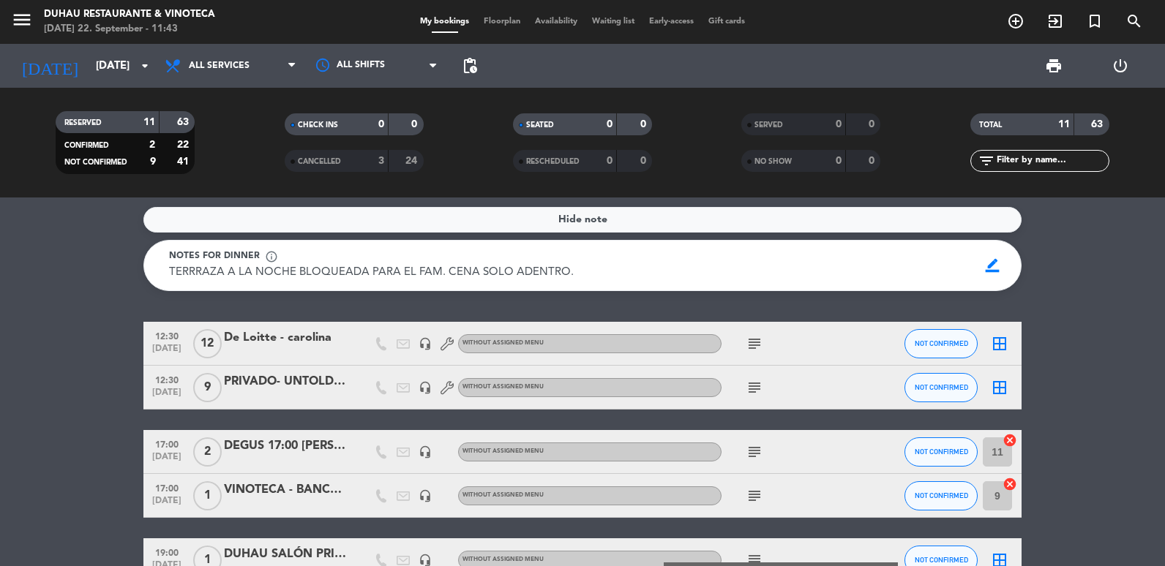
scroll to position [0, 0]
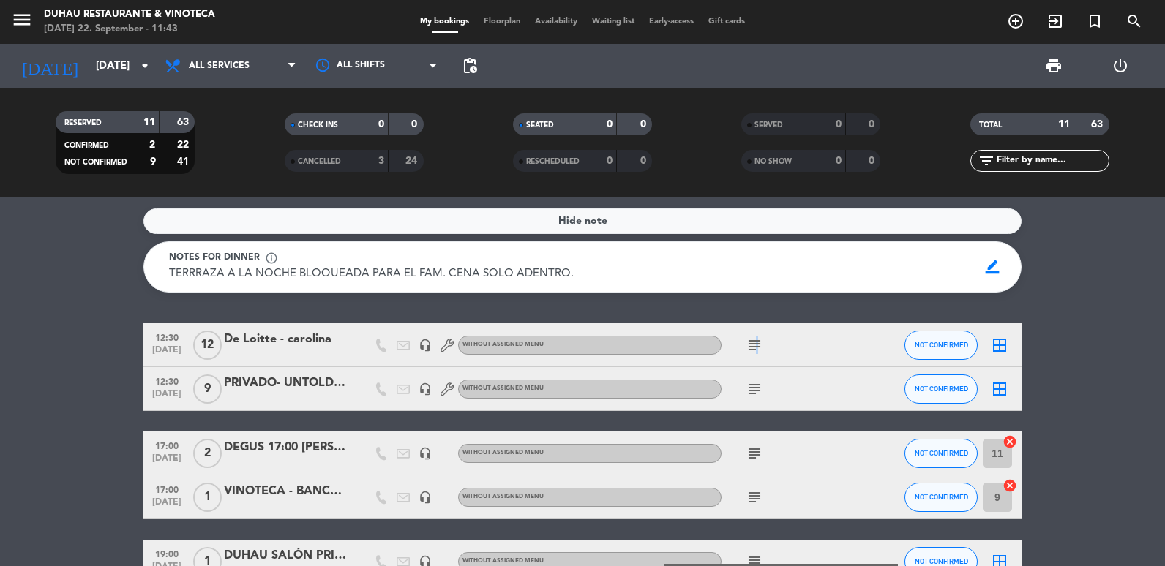
click at [754, 350] on icon "subject" at bounding box center [755, 346] width 18 height 18
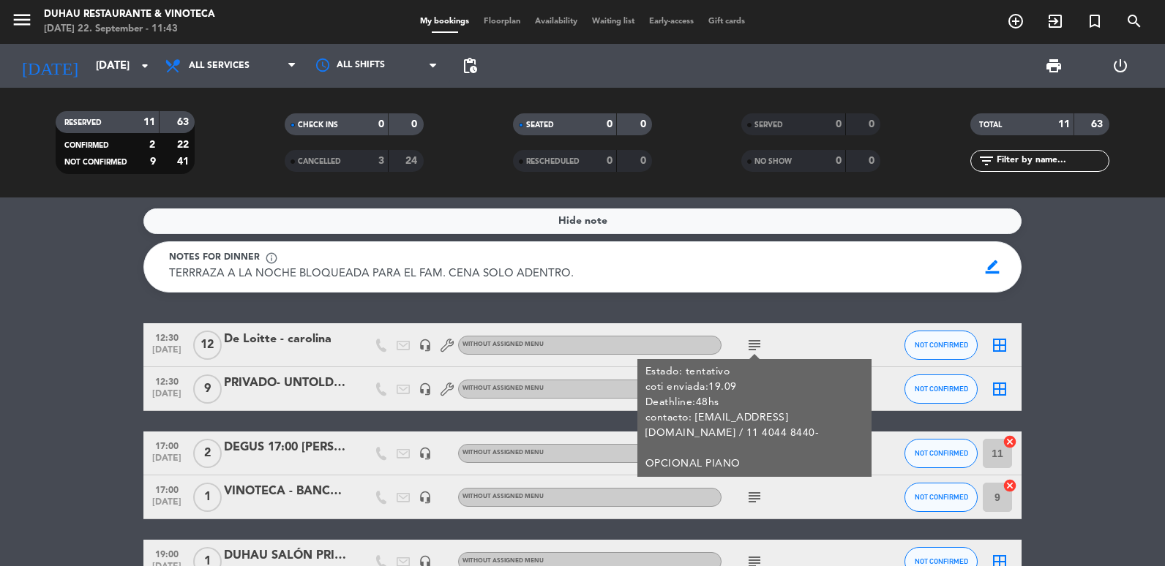
click at [288, 339] on div "De Loitte - carolina" at bounding box center [286, 339] width 124 height 19
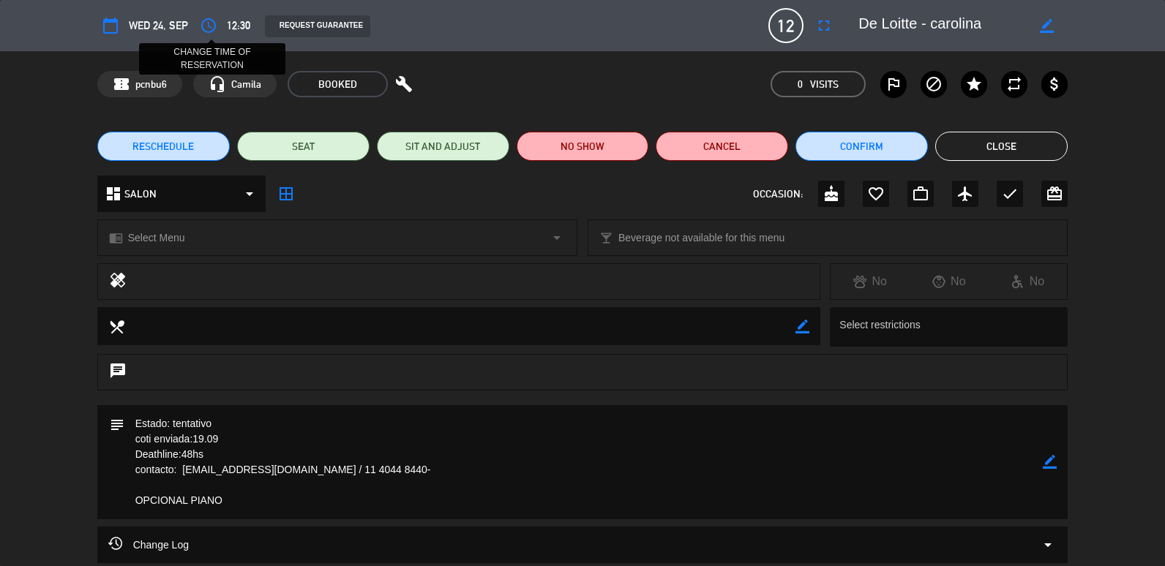
click at [216, 33] on icon "access_time" at bounding box center [209, 26] width 18 height 18
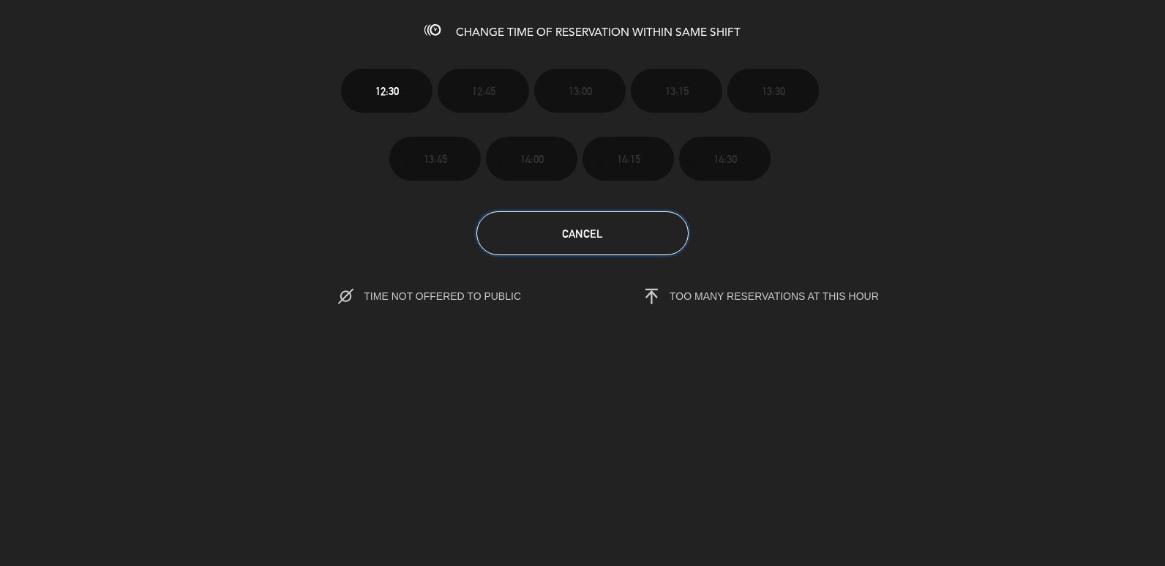
click at [552, 234] on button "Cancel" at bounding box center [582, 233] width 212 height 44
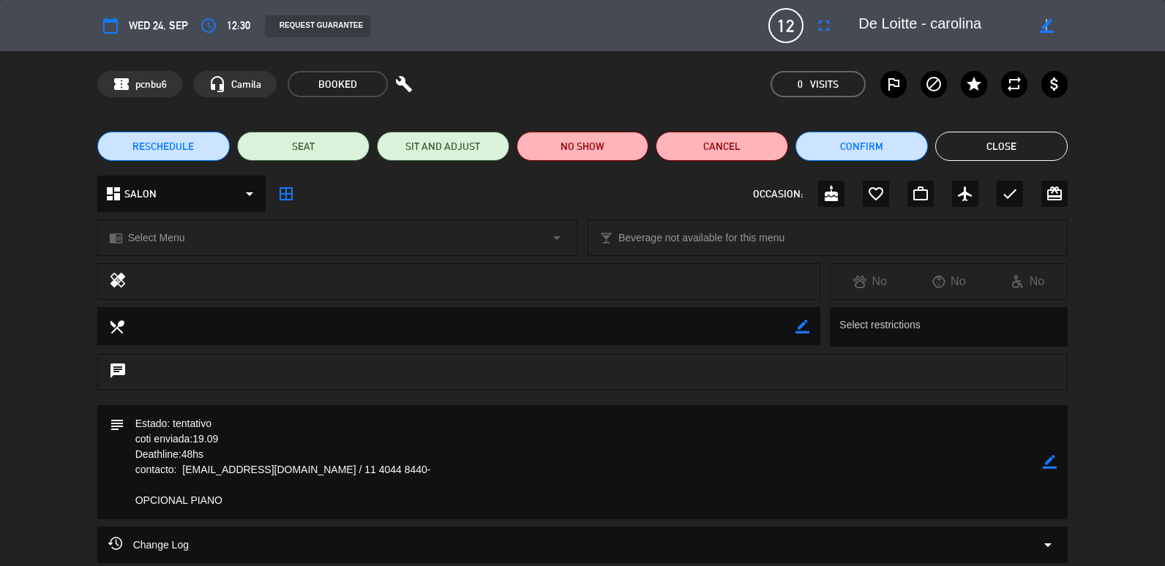
click at [1046, 22] on icon "border_color" at bounding box center [1047, 26] width 14 height 14
click at [858, 22] on div at bounding box center [958, 25] width 220 height 26
click at [861, 15] on textarea at bounding box center [942, 25] width 168 height 26
type textarea "13:00hsDe Loitte - carolina"
click at [1043, 24] on icon at bounding box center [1047, 26] width 14 height 14
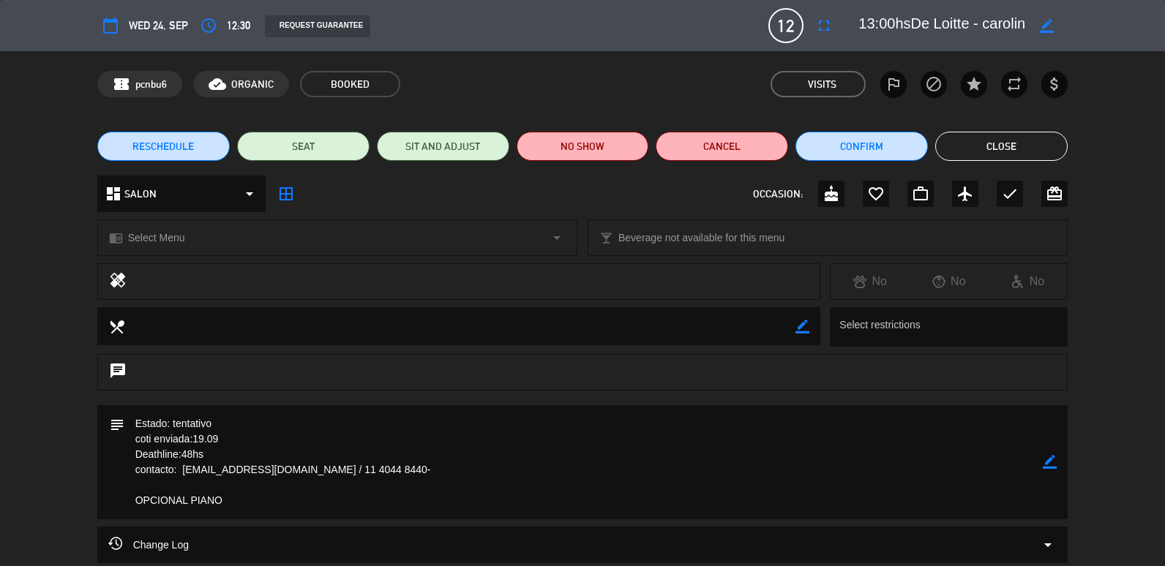
click at [970, 151] on button "Close" at bounding box center [1001, 146] width 132 height 29
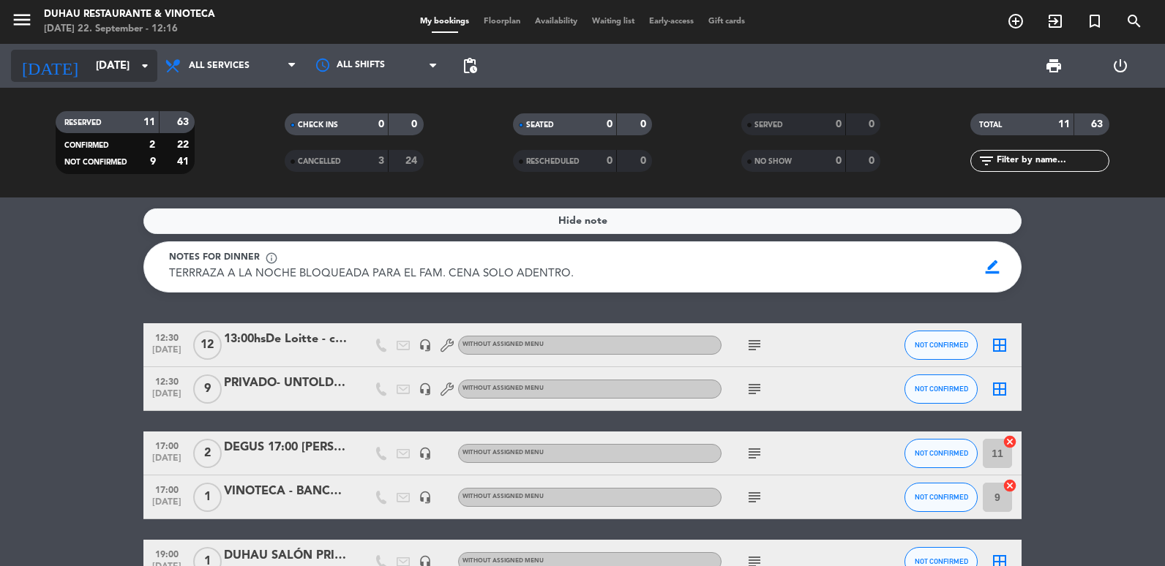
click at [105, 70] on input "[DATE]" at bounding box center [159, 66] width 140 height 27
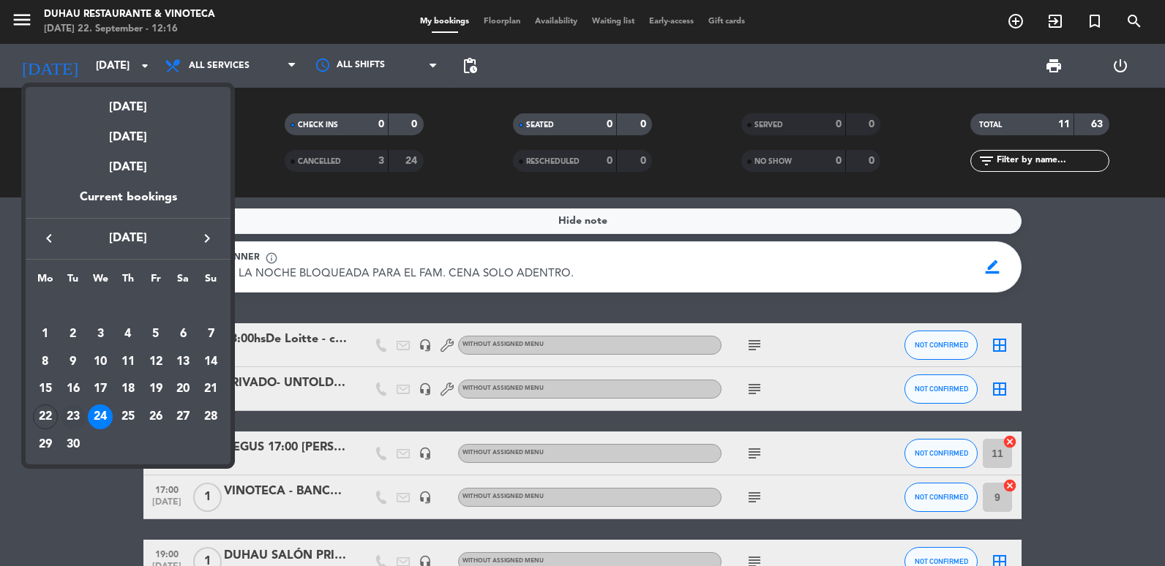
click at [64, 424] on div "23" at bounding box center [73, 417] width 25 height 25
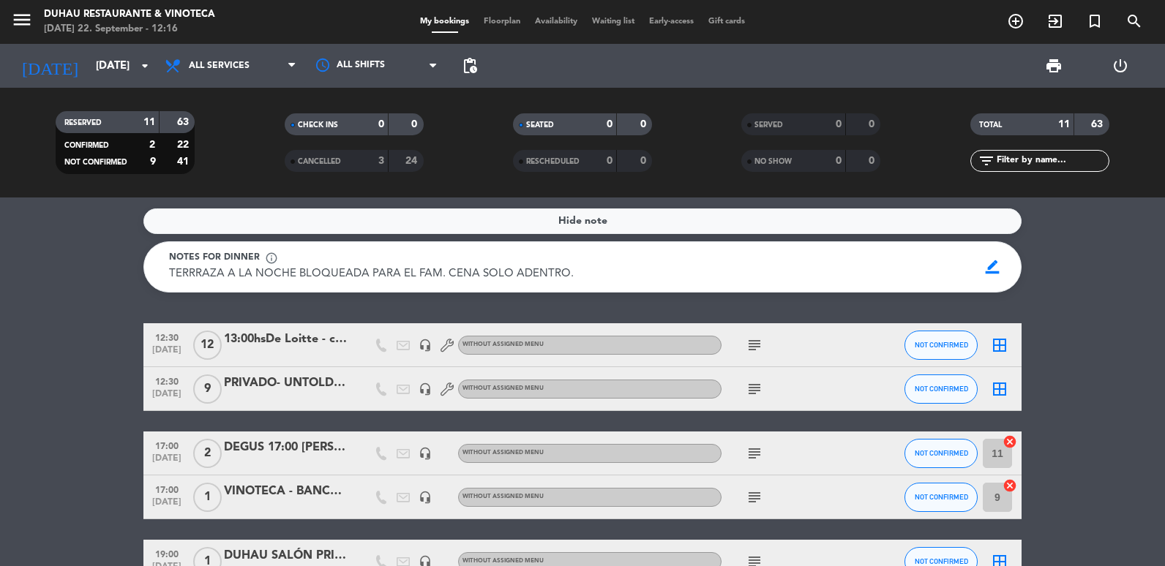
type input "[DATE]"
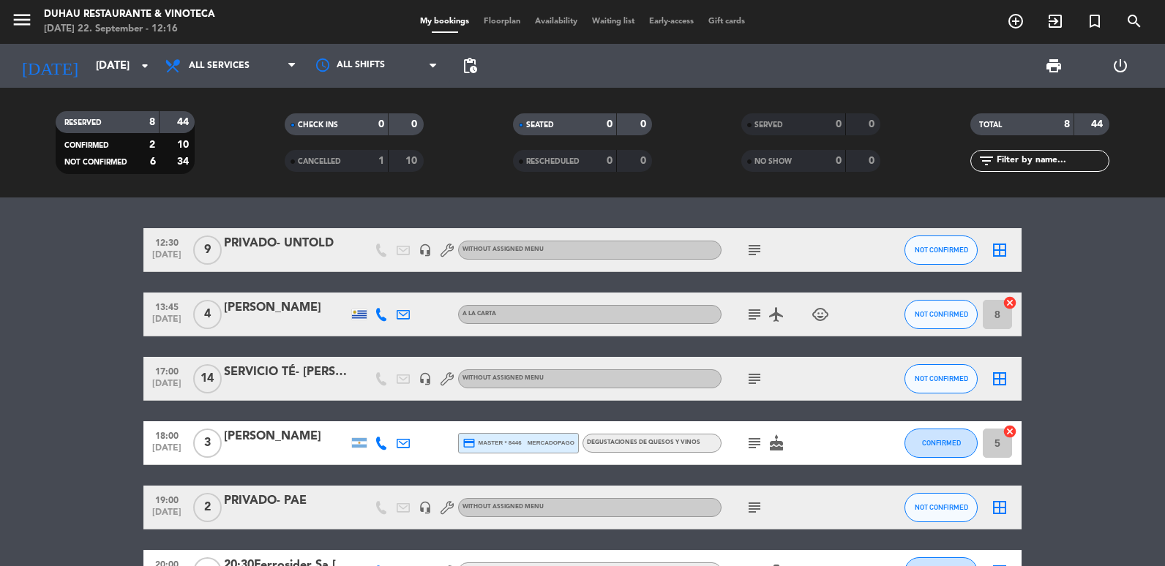
click at [759, 378] on icon "subject" at bounding box center [755, 379] width 18 height 18
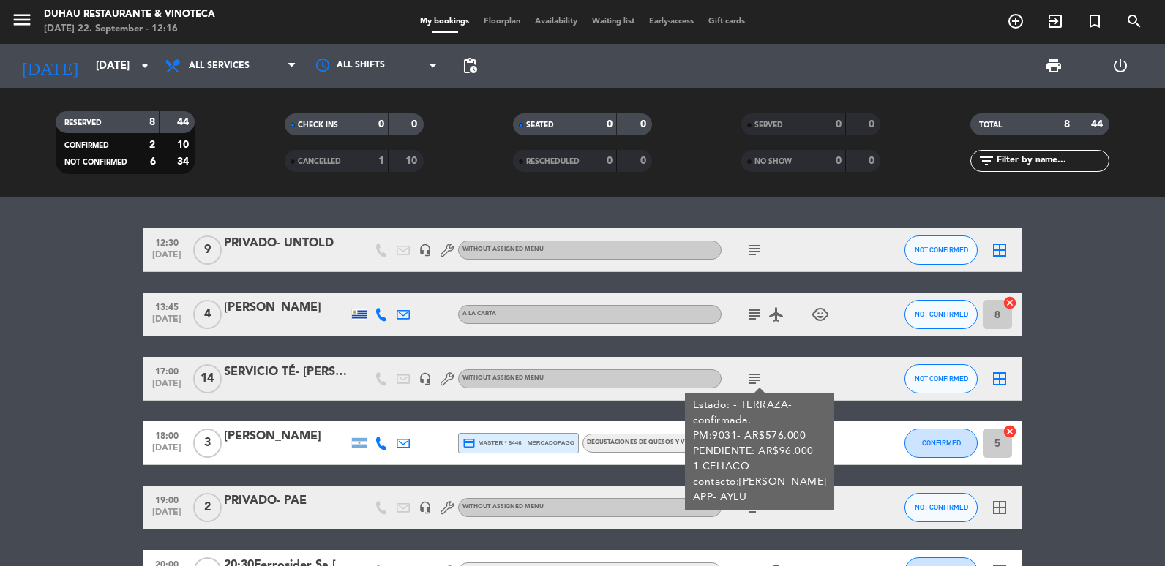
click at [265, 381] on div "SERVICIO TÉ- [PERSON_NAME]" at bounding box center [286, 372] width 124 height 19
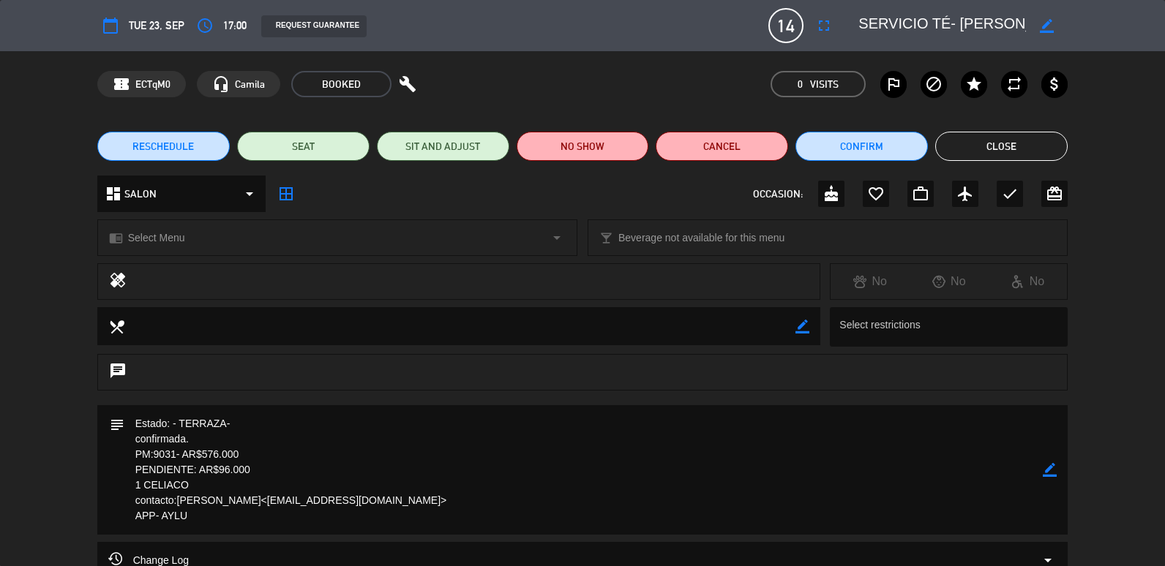
click at [979, 146] on button "Close" at bounding box center [1001, 146] width 132 height 29
